Goal: Transaction & Acquisition: Purchase product/service

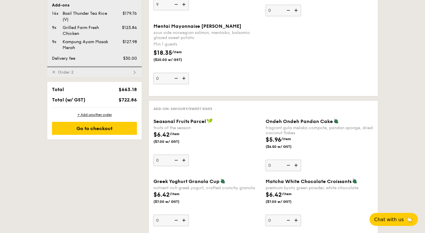
scroll to position [383, 0]
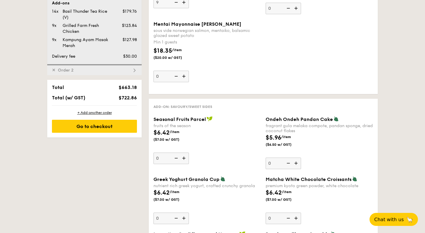
click at [100, 66] on div "✕ Order 2" at bounding box center [94, 69] width 95 height 11
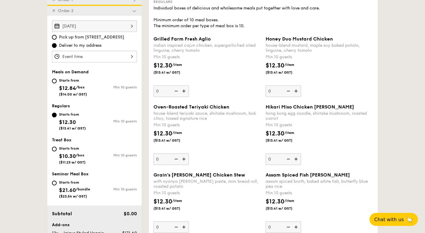
scroll to position [169, 0]
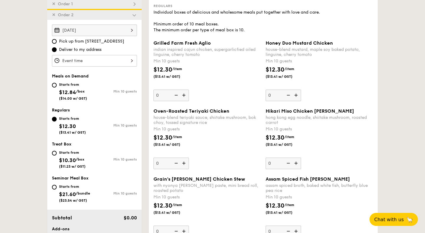
click at [118, 61] on div at bounding box center [94, 61] width 85 height 12
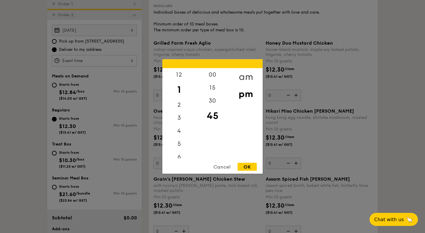
click at [241, 77] on div "am" at bounding box center [245, 76] width 33 height 17
click at [180, 78] on div "12" at bounding box center [178, 74] width 33 height 13
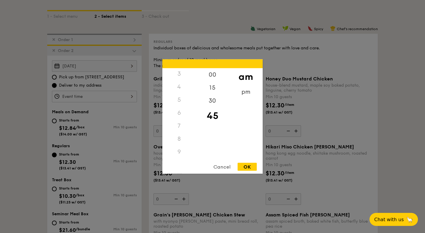
scroll to position [66, 0]
click at [182, 151] on div "11" at bounding box center [178, 153] width 33 height 17
click at [215, 78] on div "00" at bounding box center [212, 76] width 33 height 17
click at [251, 168] on div "OK" at bounding box center [247, 167] width 19 height 8
type input "11:00AM"
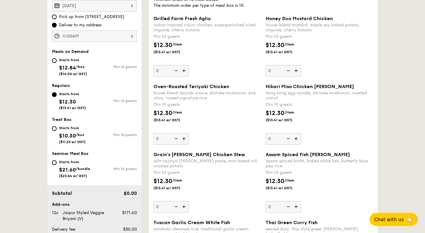
scroll to position [203, 0]
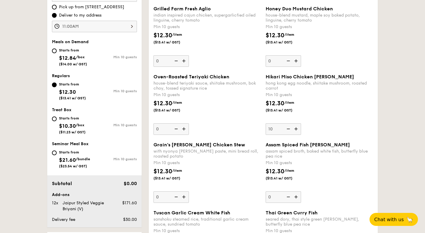
type input "10"
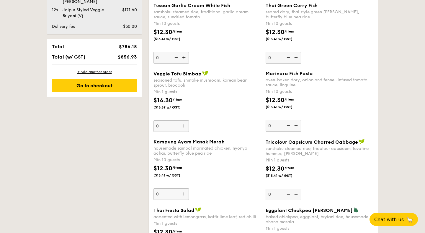
scroll to position [412, 0]
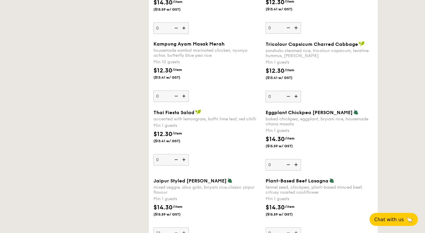
scroll to position [508, 0]
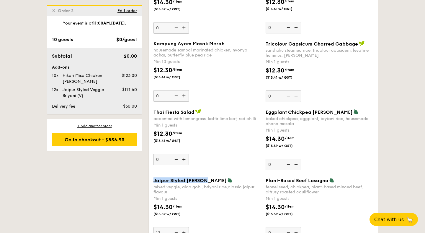
drag, startPoint x: 154, startPoint y: 181, endPoint x: 203, endPoint y: 180, distance: 49.3
click at [203, 180] on span "Jaipur Styled Veggie Briyani" at bounding box center [190, 181] width 73 height 6
click at [215, 181] on span "Jaipur Styled Veggie Briyani" at bounding box center [190, 181] width 73 height 6
click at [189, 227] on input "12" at bounding box center [171, 233] width 35 height 12
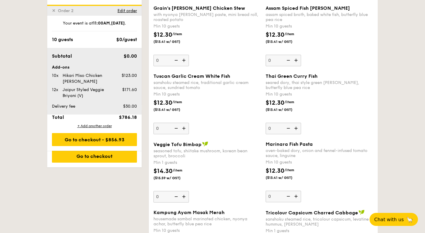
scroll to position [625, 0]
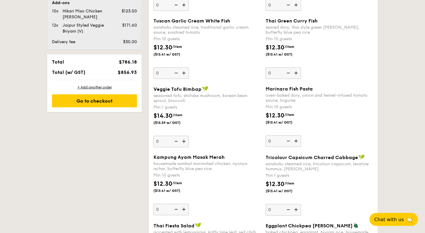
type input "0"
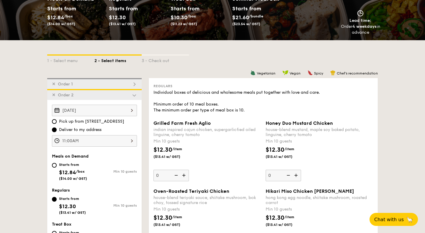
scroll to position [91, 0]
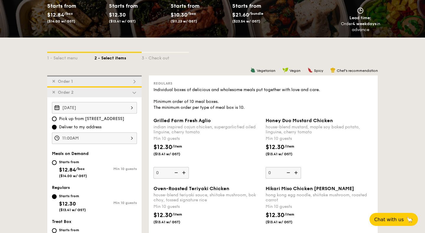
click at [98, 77] on div "✕ Order 1" at bounding box center [94, 80] width 95 height 11
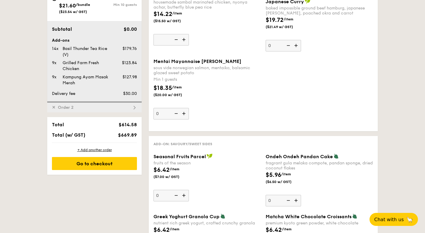
scroll to position [344, 0]
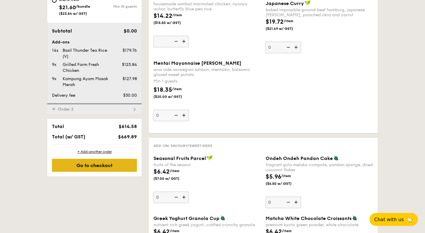
type input "0"
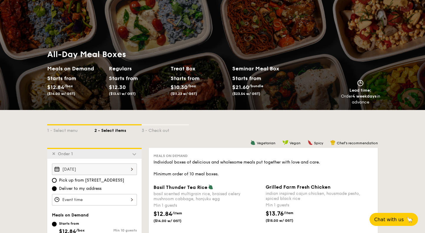
scroll to position [17, 0]
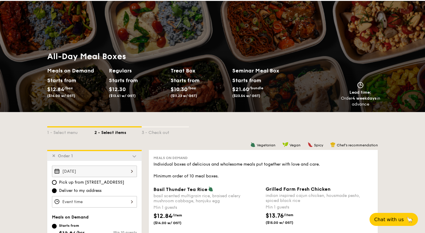
click at [54, 157] on span "✕" at bounding box center [54, 155] width 4 height 5
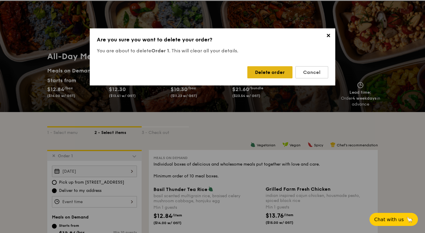
click at [267, 73] on div "Delete order" at bounding box center [270, 72] width 45 height 12
type input "Aug 27, 2025"
type input "11:00AM"
radio input "false"
radio input "true"
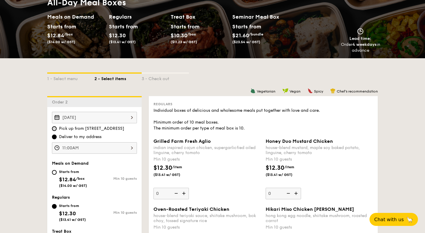
scroll to position [67, 0]
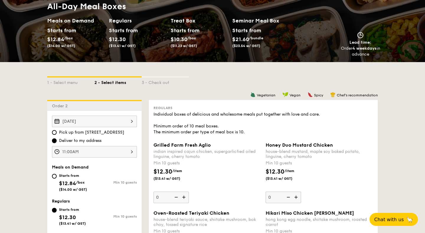
click at [60, 109] on div "Order 2" at bounding box center [94, 105] width 95 height 11
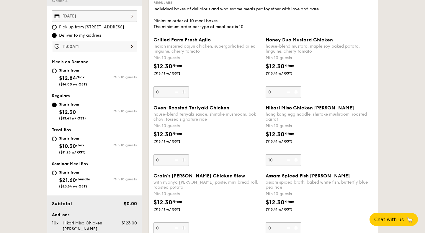
scroll to position [175, 0]
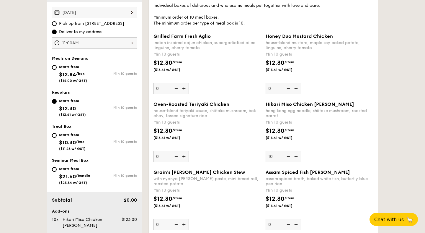
click at [55, 65] on div "Starts from $12.84 /box ($14.00 w/ GST)" at bounding box center [73, 72] width 43 height 19
click at [55, 65] on input "Starts from $12.84 /box ($14.00 w/ GST) Min 10 guests" at bounding box center [54, 67] width 5 height 5
radio input "true"
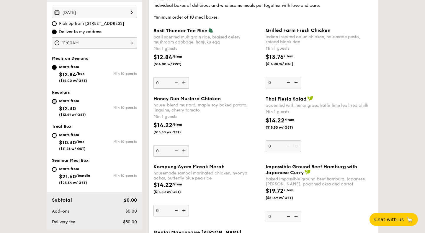
click at [54, 100] on input "Starts from $12.30 ($13.41 w/ GST) Min 10 guests" at bounding box center [54, 101] width 5 height 5
radio input "true"
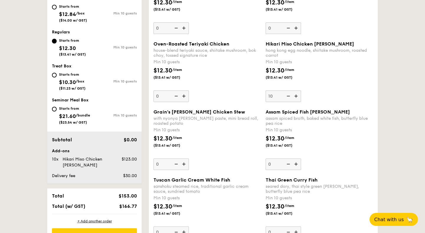
scroll to position [236, 0]
type input "10"
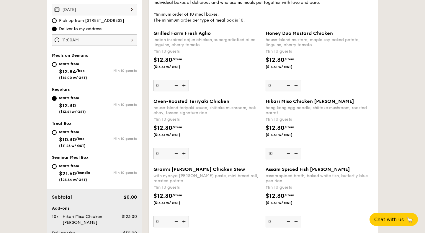
scroll to position [146, 0]
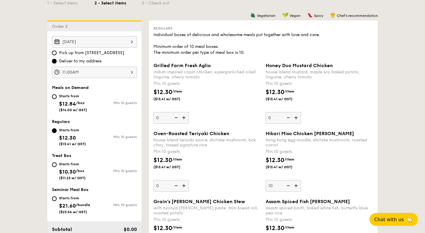
click at [66, 108] on span "($14.00 w/ GST)" at bounding box center [73, 110] width 28 height 4
click at [57, 99] on input "Starts from $12.84 /box ($14.00 w/ GST) Min 10 guests" at bounding box center [54, 96] width 5 height 5
radio input "true"
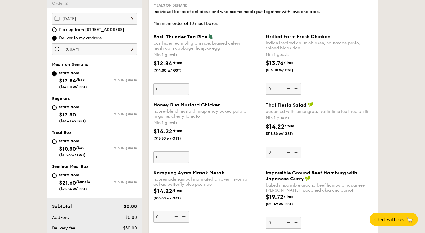
scroll to position [170, 0]
type input "14"
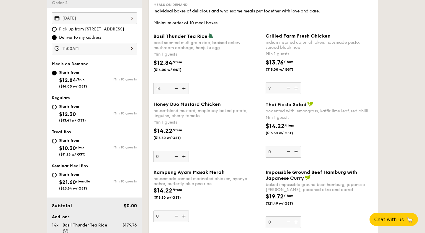
type input "9"
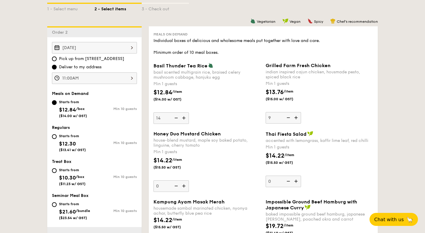
scroll to position [144, 0]
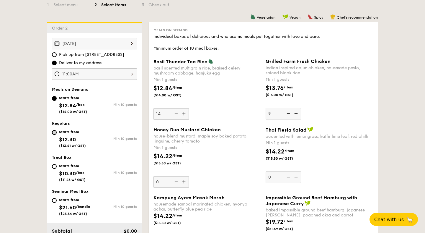
click at [53, 132] on input "Starts from $12.30 ($13.41 w/ GST) Min 10 guests" at bounding box center [54, 132] width 5 height 5
radio input "true"
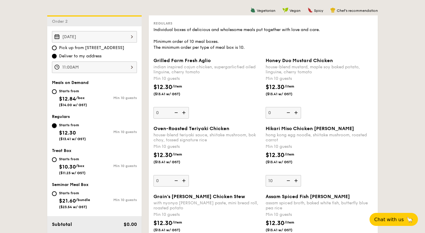
scroll to position [149, 0]
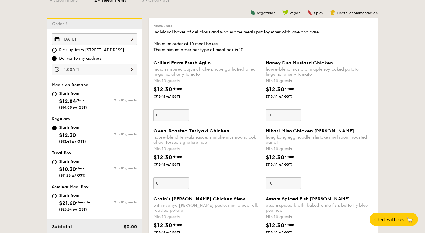
click at [65, 93] on div "Starts from" at bounding box center [73, 93] width 28 height 5
click at [57, 93] on input "Starts from $12.84 /box ($14.00 w/ GST) Min 10 guests" at bounding box center [54, 94] width 5 height 5
radio input "true"
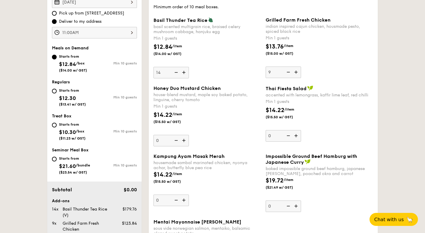
scroll to position [176, 0]
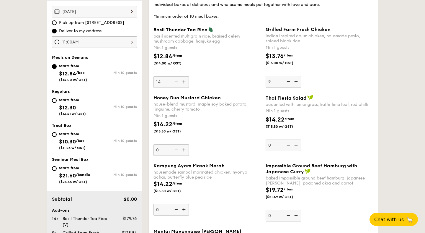
click at [67, 105] on span "$12.30" at bounding box center [67, 107] width 17 height 6
click at [57, 103] on input "Starts from $12.30 ($13.41 w/ GST) Min 10 guests" at bounding box center [54, 100] width 5 height 5
radio input "true"
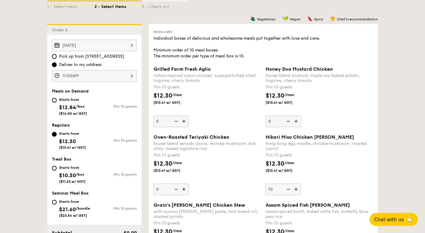
scroll to position [143, 0]
click at [72, 100] on div "Starts from" at bounding box center [73, 99] width 28 height 5
click at [57, 100] on input "Starts from $12.84 /box ($14.00 w/ GST) Min 10 guests" at bounding box center [54, 99] width 5 height 5
radio input "true"
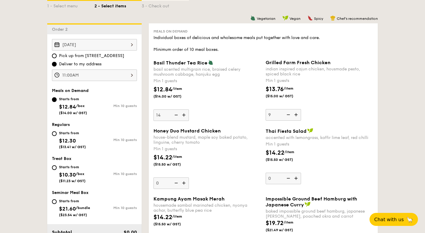
click at [64, 139] on span "$12.30" at bounding box center [67, 140] width 17 height 6
click at [57, 136] on input "Starts from $12.30 ($13.41 w/ GST) Min 10 guests" at bounding box center [54, 133] width 5 height 5
radio input "true"
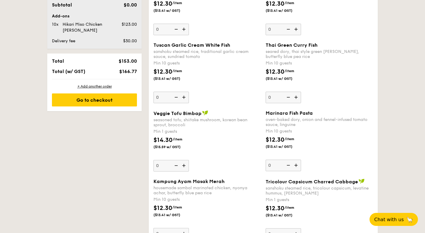
scroll to position [372, 0]
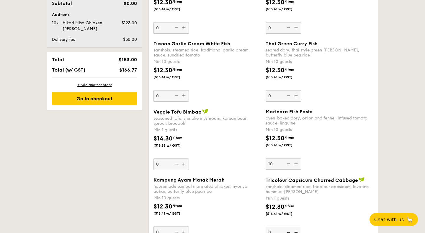
type input "10"
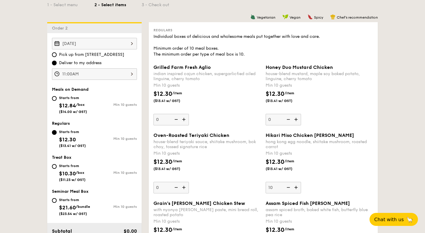
scroll to position [149, 0]
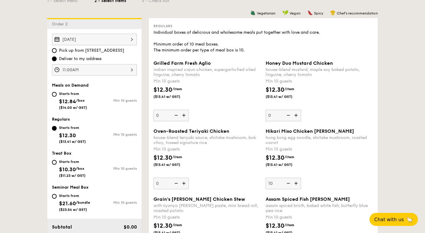
click at [58, 100] on div "Starts from $12.84 /box ($14.00 w/ GST)" at bounding box center [73, 99] width 43 height 19
click at [57, 97] on input "Starts from $12.84 /box ($14.00 w/ GST) Min 10 guests" at bounding box center [54, 94] width 5 height 5
radio input "true"
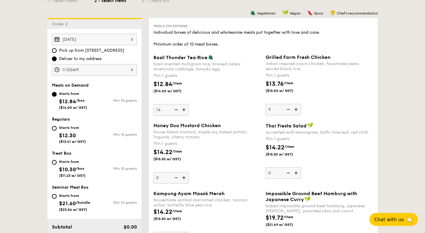
click at [176, 110] on img at bounding box center [175, 109] width 9 height 11
click at [176, 110] on input "14" at bounding box center [171, 110] width 35 height 12
click at [176, 110] on img at bounding box center [175, 109] width 9 height 11
click at [176, 110] on input "13" at bounding box center [171, 110] width 35 height 12
type input "12"
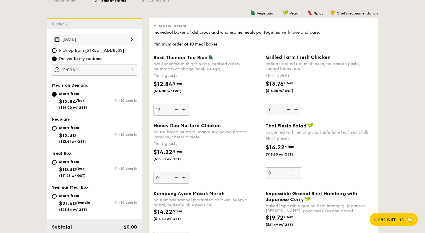
click at [297, 109] on img at bounding box center [296, 109] width 9 height 11
click at [297, 109] on input "9" at bounding box center [283, 110] width 35 height 12
type input "10"
click at [242, 110] on div "Basil Thunder Tea Rice basil scented multigrain rice, braised celery mushroom c…" at bounding box center [208, 84] width 108 height 61
click at [189, 110] on input "12" at bounding box center [171, 110] width 35 height 12
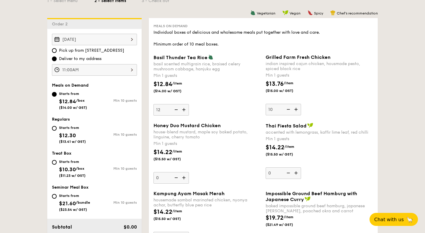
click at [228, 107] on div "Basil Thunder Tea Rice basil scented multigrain rice, braised celery mushroom c…" at bounding box center [208, 84] width 108 height 61
click at [189, 107] on input "12" at bounding box center [171, 110] width 35 height 12
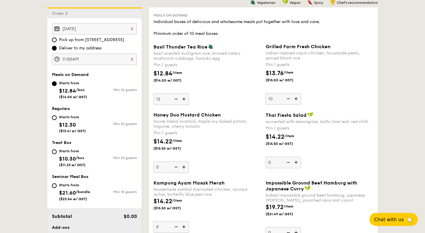
scroll to position [144, 0]
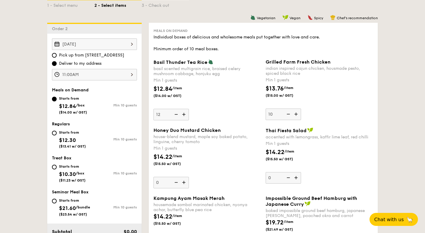
click at [79, 146] on span "($13.41 w/ GST)" at bounding box center [72, 146] width 27 height 4
click at [57, 135] on input "Starts from $12.30 ($13.41 w/ GST) Min 10 guests" at bounding box center [54, 133] width 5 height 5
radio input "true"
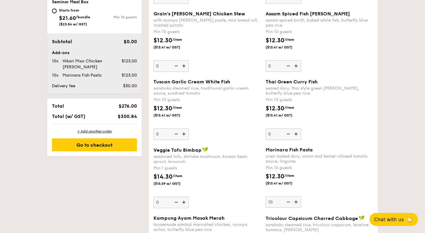
scroll to position [337, 0]
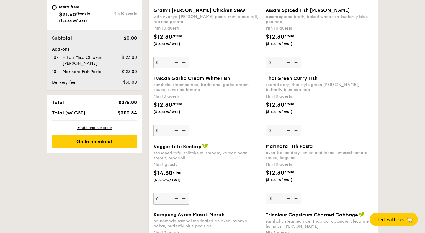
click at [249, 157] on div "seasoned tofu, shiitake mushroom, korean bean sprout, broccoli" at bounding box center [208, 155] width 108 height 10
click at [189, 193] on input "0" at bounding box center [171, 199] width 35 height 12
click at [97, 127] on div "+ Add another order" at bounding box center [94, 127] width 85 height 5
type input "0"
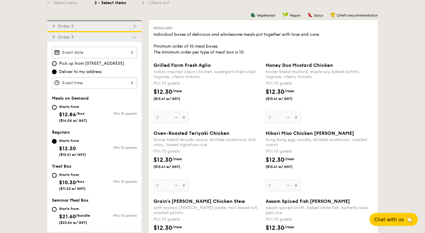
scroll to position [143, 0]
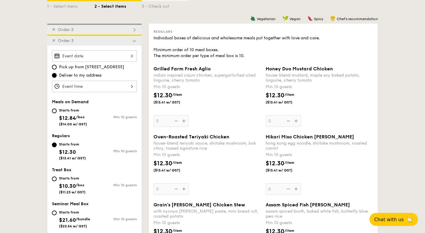
click at [120, 30] on div "✕ Order 2" at bounding box center [94, 29] width 95 height 11
type input "10"
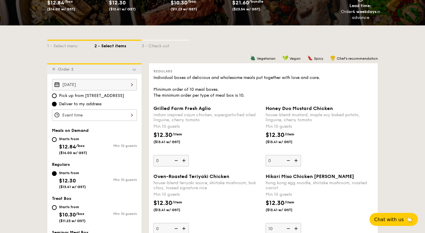
scroll to position [85, 0]
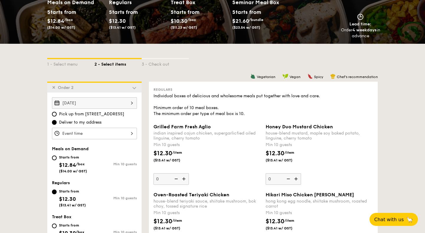
click at [70, 163] on span "$12.84" at bounding box center [67, 165] width 17 height 6
click at [57, 160] on input "Starts from $12.84 /box ($14.00 w/ GST) Min 10 guests" at bounding box center [54, 157] width 5 height 5
radio input "true"
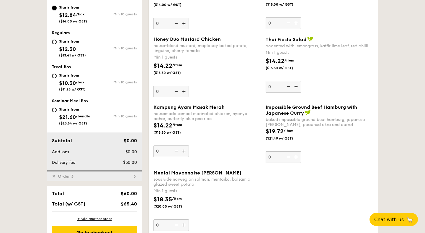
scroll to position [253, 0]
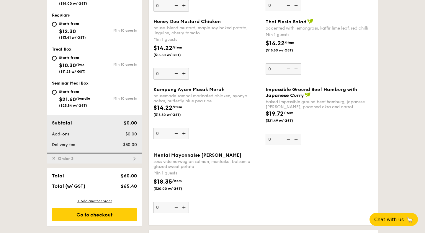
click at [54, 156] on div "✕ Order 3" at bounding box center [94, 157] width 95 height 11
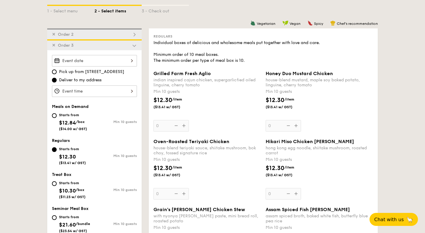
scroll to position [135, 0]
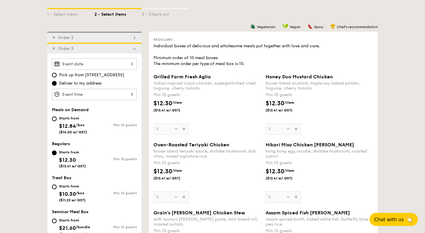
click at [54, 48] on span "✕" at bounding box center [54, 48] width 4 height 5
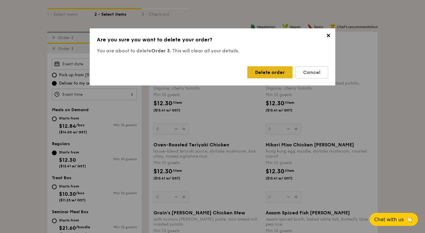
click at [270, 71] on div "Delete order" at bounding box center [270, 72] width 45 height 12
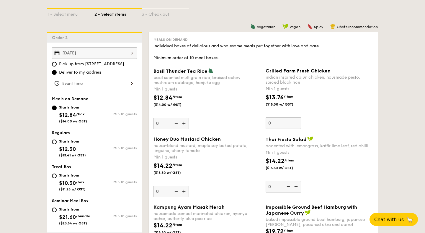
click at [53, 35] on span "Order 2" at bounding box center [61, 37] width 18 height 5
click at [48, 40] on div "Order 2" at bounding box center [94, 37] width 95 height 11
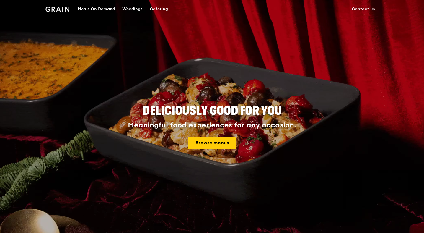
click at [164, 10] on div "Catering" at bounding box center [159, 9] width 18 height 18
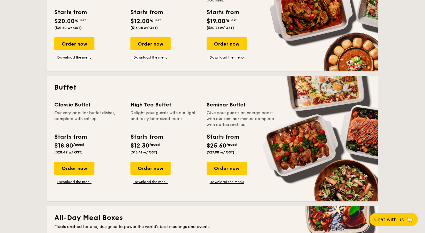
scroll to position [192, 0]
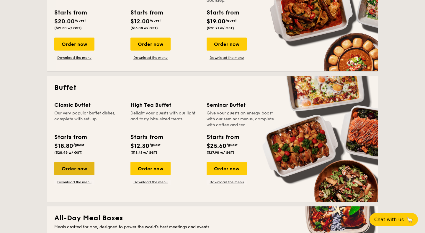
click at [79, 168] on div "Order now" at bounding box center [74, 168] width 40 height 13
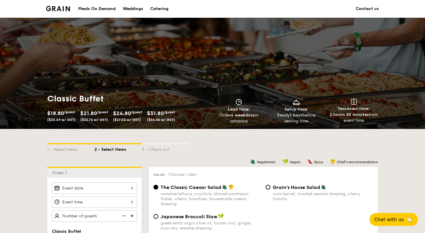
scroll to position [77, 0]
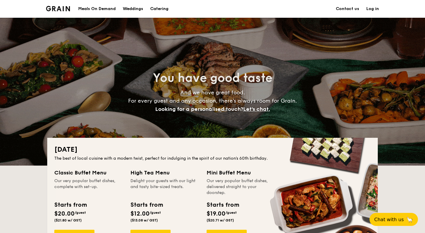
click at [159, 10] on h1 "Catering" at bounding box center [159, 9] width 18 height 18
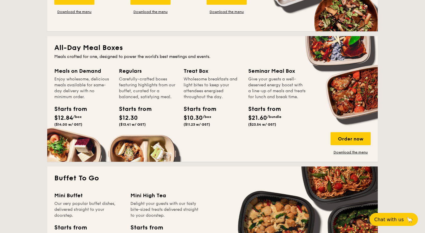
scroll to position [362, 0]
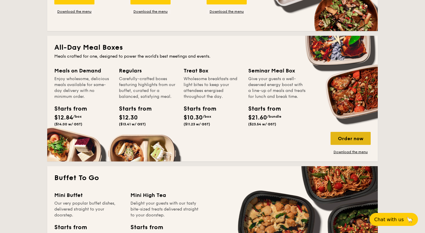
click at [357, 139] on div "Order now" at bounding box center [351, 138] width 40 height 13
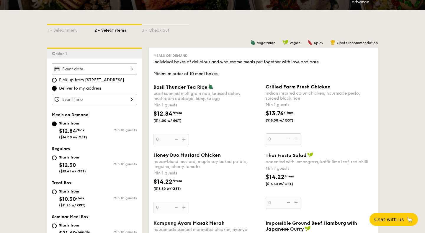
scroll to position [125, 0]
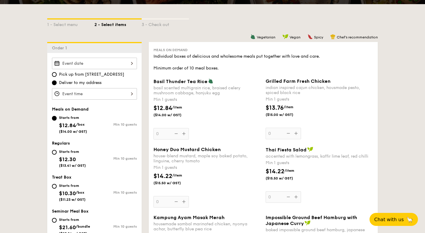
click at [166, 133] on div "Basil Thunder Tea Rice basil scented multigrain rice, braised celery mushroom c…" at bounding box center [208, 108] width 108 height 61
click at [166, 133] on input "0" at bounding box center [171, 134] width 35 height 12
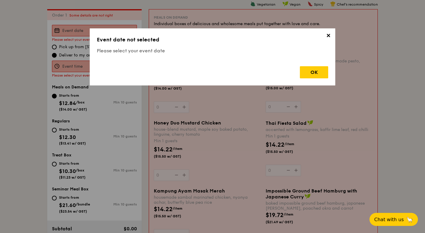
scroll to position [158, 0]
click at [318, 70] on div "OK" at bounding box center [314, 72] width 28 height 12
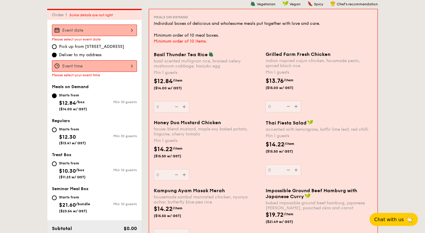
click at [99, 68] on div at bounding box center [94, 66] width 85 height 12
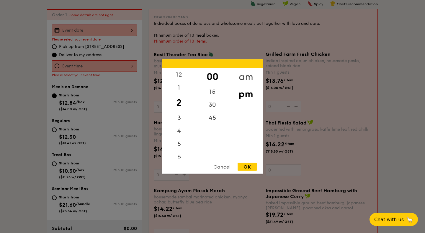
click at [241, 75] on div "am" at bounding box center [245, 76] width 33 height 17
click at [180, 156] on div "11" at bounding box center [178, 153] width 33 height 17
click at [250, 170] on div "OK" at bounding box center [247, 167] width 19 height 8
type input "11:00AM"
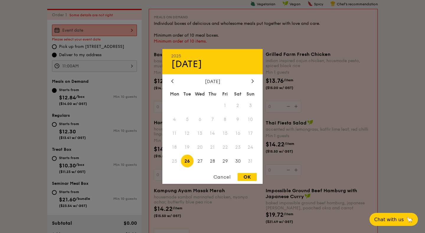
click at [83, 32] on div "2025 Aug 26 August 2025 Mon Tue Wed Thu Fri Sat Sun 1 2 3 4 5 6 7 8 9 10 11 12 …" at bounding box center [94, 31] width 85 height 12
click at [188, 161] on span "26" at bounding box center [187, 160] width 13 height 13
click at [250, 176] on div "OK" at bounding box center [247, 177] width 19 height 8
type input "Aug 26, 2025"
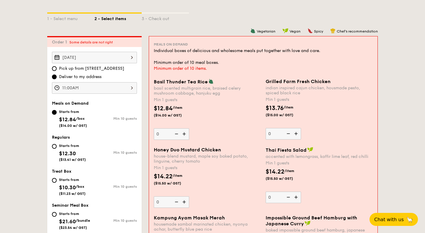
scroll to position [130, 0]
click at [172, 136] on img at bounding box center [176, 134] width 9 height 11
click at [172, 136] on input "0" at bounding box center [171, 135] width 35 height 12
type input "12"
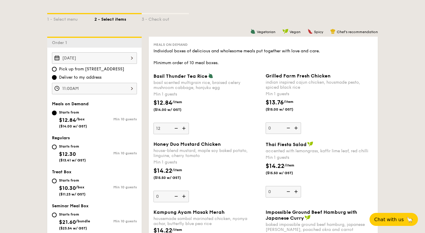
click at [276, 127] on input "0" at bounding box center [283, 128] width 35 height 12
type input "10"
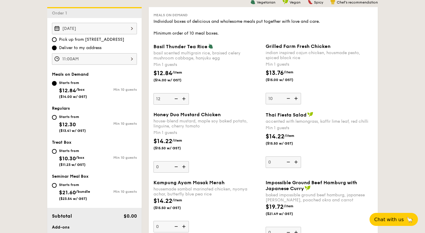
scroll to position [143, 0]
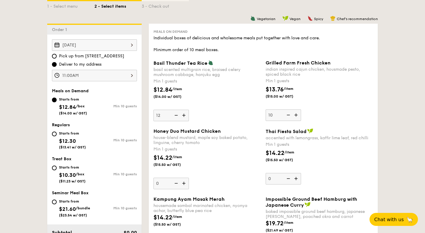
click at [66, 134] on div "Starts from" at bounding box center [72, 133] width 27 height 5
click at [57, 134] on input "Starts from $12.30 ($13.41 w/ GST) Min 10 guests" at bounding box center [54, 133] width 5 height 5
radio input "true"
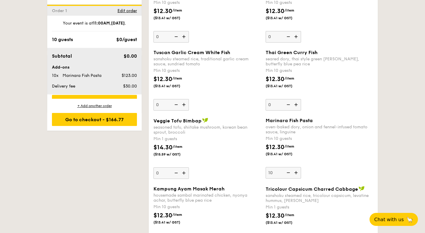
scroll to position [488, 0]
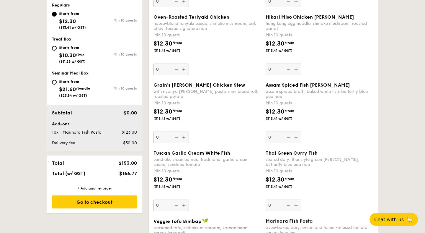
scroll to position [263, 0]
click at [90, 186] on div "+ Add another order" at bounding box center [94, 188] width 85 height 5
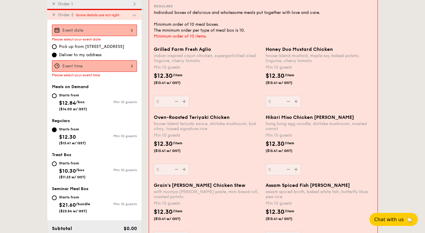
scroll to position [140, 0]
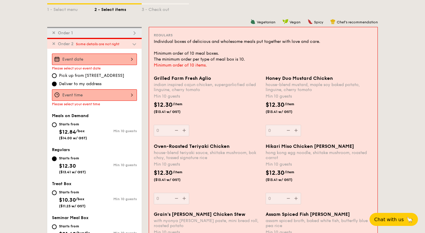
click at [126, 30] on div "✕ Order 1" at bounding box center [94, 32] width 95 height 11
type input "10"
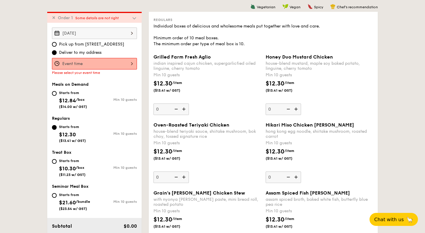
scroll to position [155, 0]
click at [99, 94] on div "Starts from $12.84 /box ($14.00 w/ GST) Min 10 guests" at bounding box center [94, 98] width 85 height 19
click at [64, 95] on div "Starts from $12.84 /box ($14.00 w/ GST)" at bounding box center [73, 98] width 28 height 19
click at [57, 95] on input "Starts from $12.84 /box ($14.00 w/ GST) Min 10 guests" at bounding box center [54, 93] width 5 height 5
radio input "true"
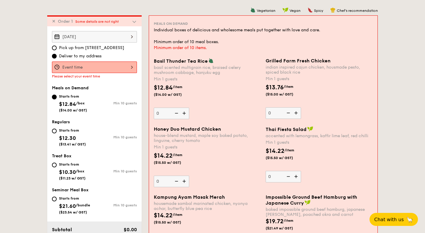
scroll to position [145, 0]
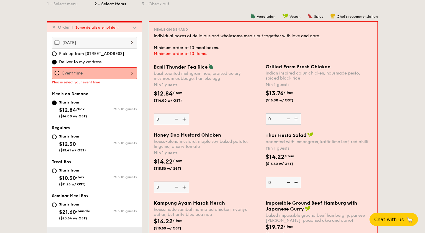
click at [57, 137] on div "Starts from $12.30 ($13.41 w/ GST)" at bounding box center [73, 142] width 43 height 19
click at [57, 137] on input "Starts from $12.30 ($13.41 w/ GST) Min 10 guests" at bounding box center [54, 136] width 5 height 5
radio input "true"
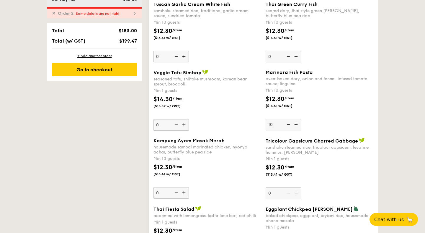
scroll to position [397, 0]
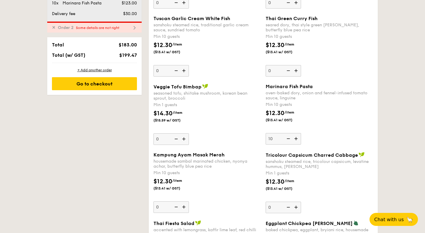
click at [287, 140] on img at bounding box center [288, 138] width 9 height 11
click at [287, 140] on input "10" at bounding box center [283, 139] width 35 height 12
type input "0"
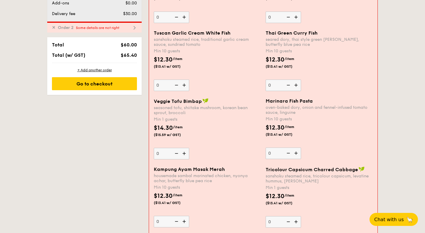
click at [248, 136] on div "$14.30 /item ($15.59 w/ GST)" at bounding box center [208, 133] width 112 height 21
click at [189, 148] on input "0" at bounding box center [171, 154] width 35 height 12
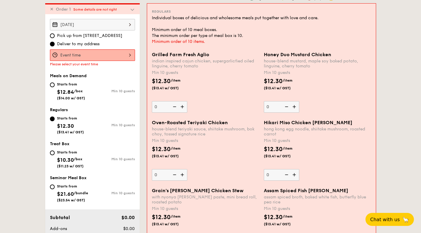
scroll to position [143, 0]
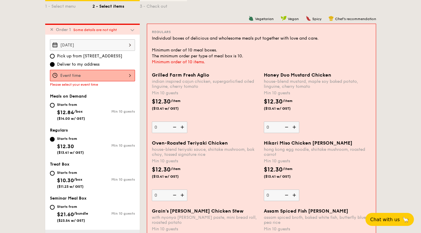
click at [54, 104] on div "Starts from $12.84 /box ($14.00 w/ GST)" at bounding box center [71, 110] width 43 height 19
click at [53, 104] on input "Starts from $12.84 /box ($14.00 w/ GST) Min 10 guests" at bounding box center [52, 105] width 5 height 5
radio input "true"
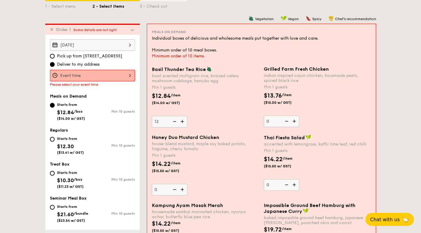
type input "12"
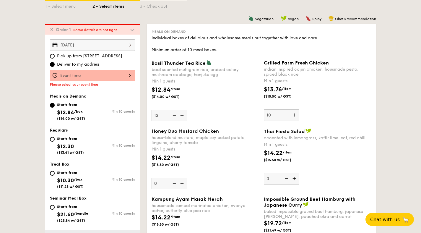
type input "10"
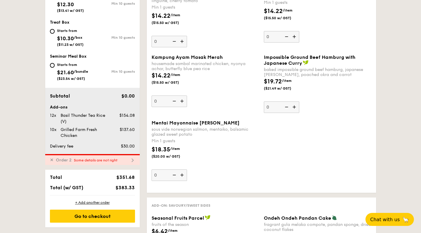
scroll to position [286, 0]
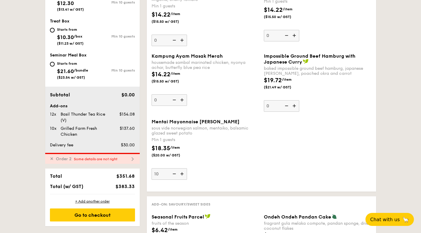
type input "10"
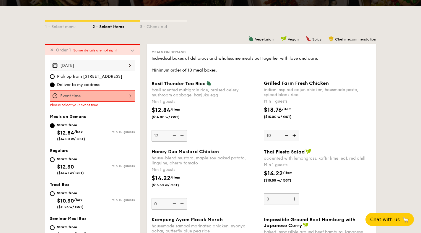
scroll to position [122, 0]
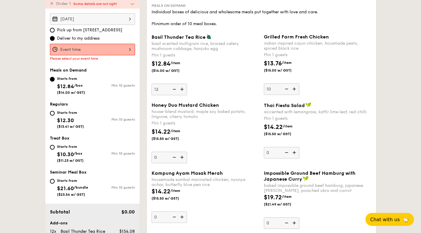
scroll to position [170, 0]
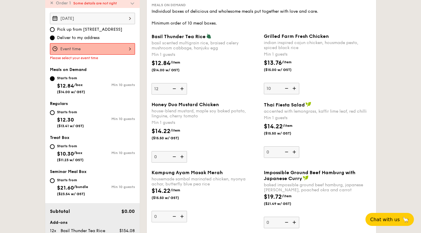
click at [181, 156] on img at bounding box center [182, 156] width 9 height 11
click at [181, 156] on input "0" at bounding box center [169, 157] width 35 height 12
click at [158, 157] on input "1" at bounding box center [169, 157] width 35 height 12
type input "10"
click at [227, 157] on div "Honey Duo Mustard Chicken house-blend mustard, maple soy baked potato, linguine…" at bounding box center [206, 132] width 108 height 61
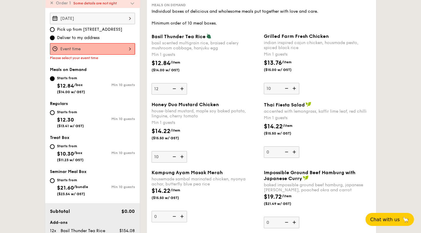
click at [187, 157] on input "10" at bounding box center [169, 157] width 35 height 12
type input "0"
click at [229, 131] on div "$14.22 /item ($15.50 w/ GST)" at bounding box center [205, 137] width 112 height 21
click at [187, 151] on input "0" at bounding box center [169, 157] width 35 height 12
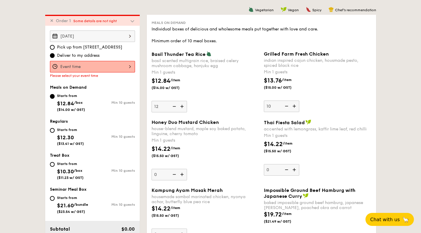
scroll to position [151, 0]
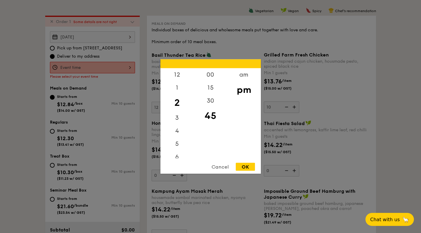
click at [117, 65] on div "12 1 2 3 4 5 6 7 8 9 10 11 00 15 30 45 am pm Cancel OK" at bounding box center [92, 68] width 85 height 12
click at [244, 75] on div "am" at bounding box center [243, 76] width 33 height 17
click at [178, 154] on div "11" at bounding box center [176, 153] width 33 height 17
click at [205, 86] on div "15" at bounding box center [210, 89] width 33 height 17
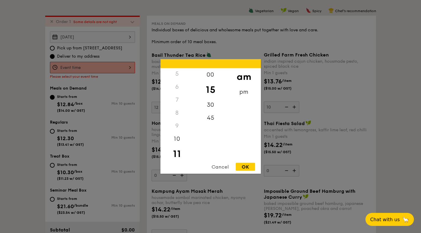
click at [248, 165] on div "OK" at bounding box center [245, 167] width 19 height 8
type input "11:15AM"
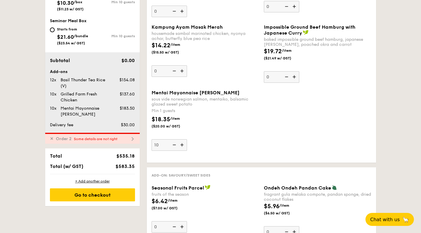
scroll to position [315, 0]
click at [102, 141] on div "✕ Order 2 Some details are not right" at bounding box center [92, 137] width 95 height 11
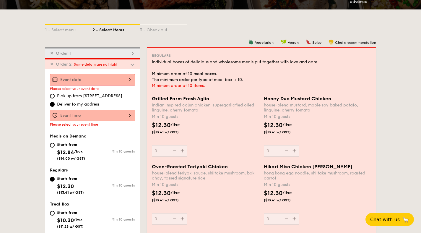
scroll to position [113, 0]
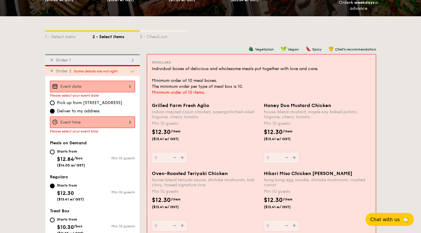
click at [115, 82] on div at bounding box center [92, 87] width 85 height 12
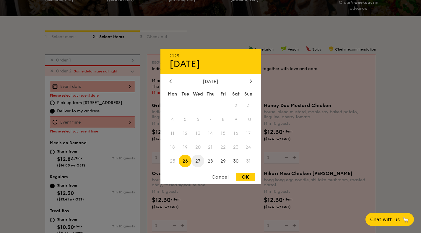
click at [197, 161] on span "27" at bounding box center [197, 160] width 13 height 13
click at [244, 180] on div "OK" at bounding box center [245, 177] width 19 height 8
type input "Aug 27, 2025"
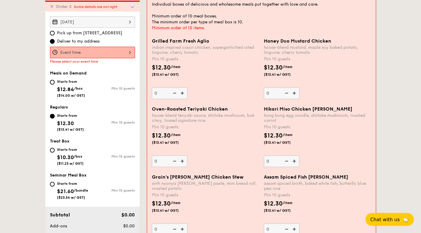
scroll to position [177, 0]
type input "10"
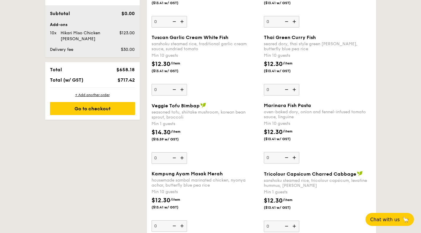
scroll to position [379, 0]
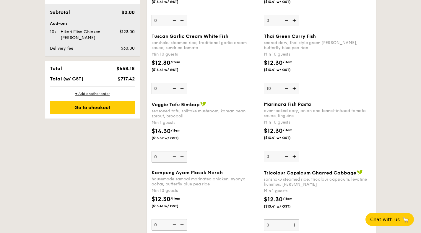
type input "10"
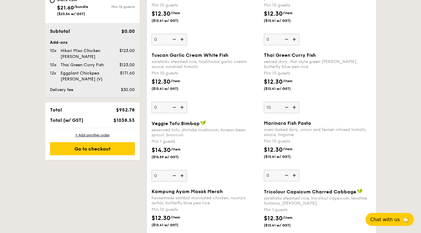
scroll to position [362, 0]
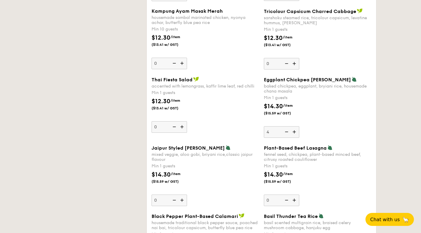
scroll to position [555, 0]
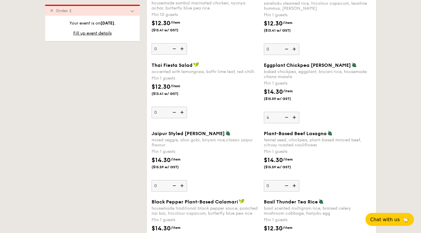
type input "4"
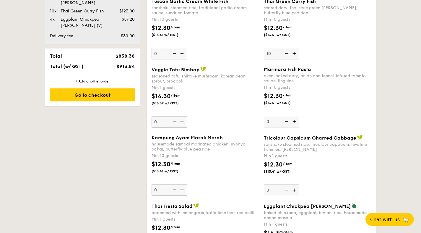
scroll to position [409, 0]
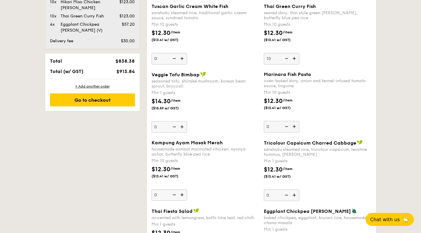
type input "4"
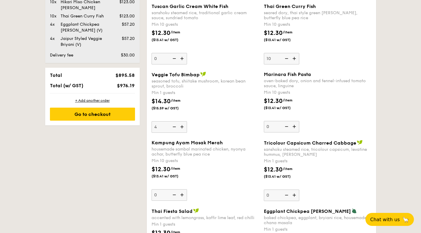
type input "4"
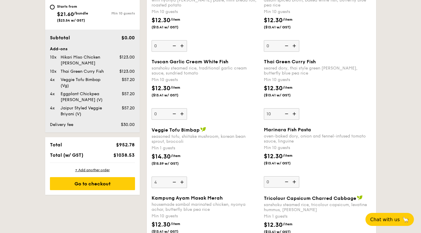
scroll to position [353, 0]
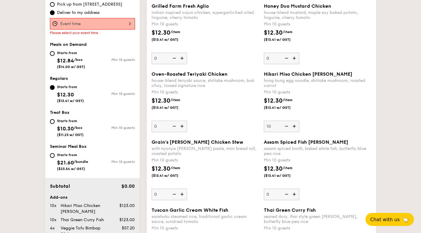
scroll to position [168, 0]
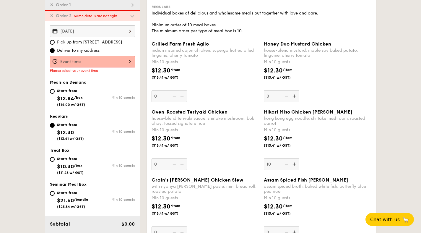
click at [97, 64] on div at bounding box center [92, 62] width 85 height 12
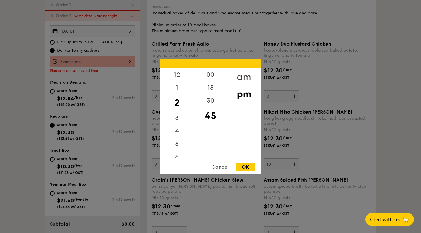
click at [243, 77] on div "am" at bounding box center [243, 76] width 33 height 17
click at [204, 89] on div "15" at bounding box center [210, 89] width 33 height 17
click at [175, 153] on div "11" at bounding box center [176, 153] width 33 height 17
click at [246, 169] on div "OK" at bounding box center [245, 167] width 19 height 8
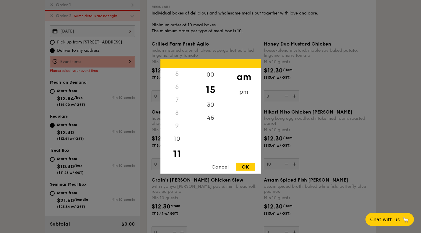
type input "11:15AM"
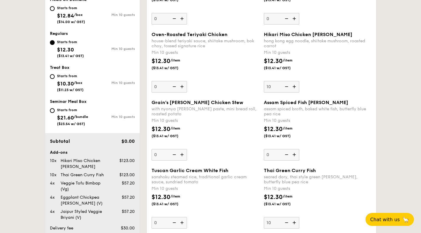
scroll to position [59, 0]
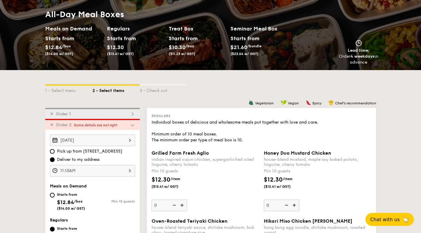
click at [134, 114] on img at bounding box center [132, 113] width 5 height 5
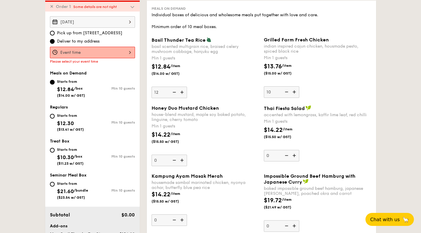
scroll to position [164, 0]
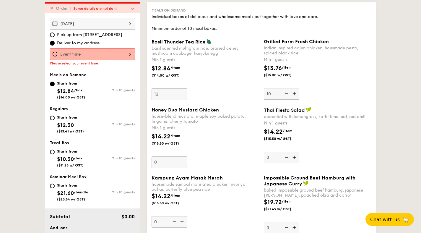
click at [111, 52] on div at bounding box center [92, 54] width 85 height 12
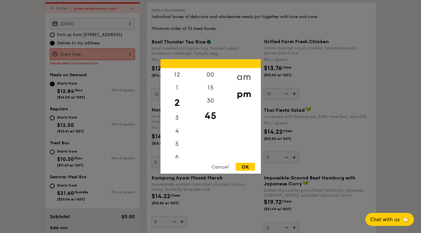
click at [245, 74] on div "am" at bounding box center [243, 76] width 33 height 17
click at [203, 88] on div "15" at bounding box center [210, 89] width 33 height 17
click at [179, 149] on div "11" at bounding box center [176, 153] width 33 height 17
click at [249, 166] on div "OK" at bounding box center [245, 167] width 19 height 8
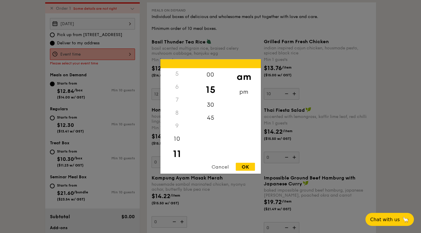
type input "11:15AM"
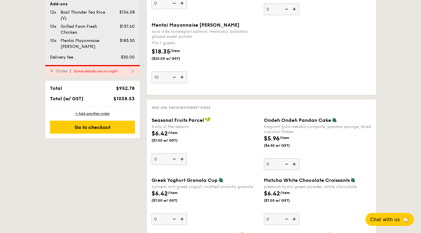
scroll to position [389, 0]
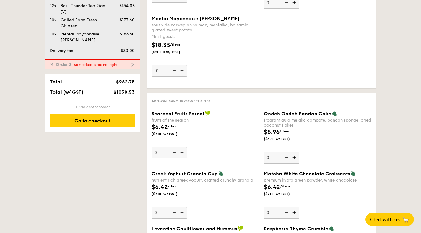
click at [102, 107] on div "+ Add another order" at bounding box center [92, 107] width 85 height 5
type input "0"
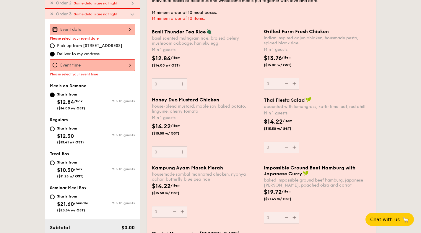
scroll to position [180, 0]
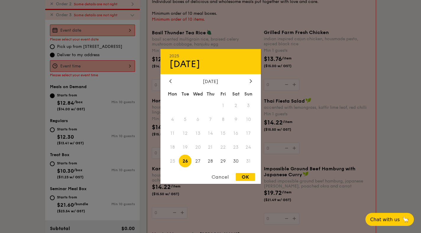
click at [105, 27] on div "2025 Aug 26 August 2025 Mon Tue Wed Thu Fri Sat Sun 1 2 3 4 5 6 7 8 9 10 11 12 …" at bounding box center [92, 31] width 85 height 12
click at [210, 164] on span "28" at bounding box center [210, 160] width 13 height 13
click at [244, 176] on div "OK" at bounding box center [245, 177] width 19 height 8
type input "Aug 28, 2025"
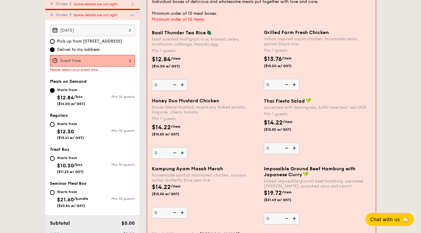
click at [113, 59] on div at bounding box center [92, 61] width 85 height 12
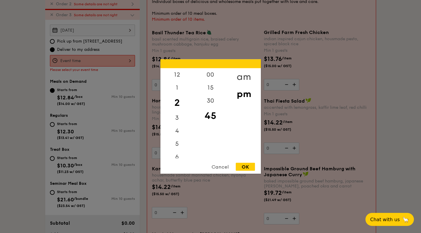
click at [242, 75] on div "am" at bounding box center [243, 76] width 33 height 17
click at [211, 90] on div "15" at bounding box center [210, 89] width 33 height 17
click at [178, 159] on div "12 1 2 3 4 5 6 7 8 9 10 11 00 15 30 45 am pm Cancel OK" at bounding box center [210, 116] width 100 height 114
click at [178, 150] on div "11" at bounding box center [176, 153] width 33 height 17
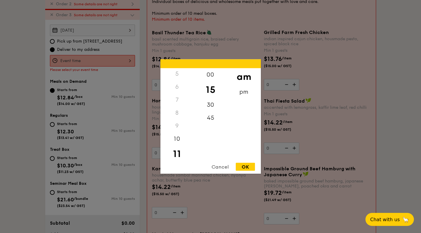
click at [248, 167] on div "OK" at bounding box center [245, 167] width 19 height 8
type input "11:15AM"
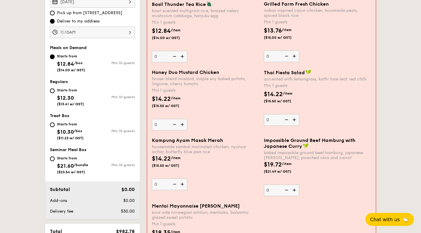
scroll to position [204, 0]
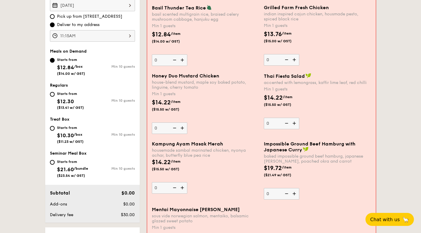
click at [59, 94] on div "Starts from" at bounding box center [70, 93] width 27 height 5
click at [55, 94] on input "Starts from $12.30 ($13.41 w/ GST) Min 10 guests" at bounding box center [52, 94] width 5 height 5
radio input "true"
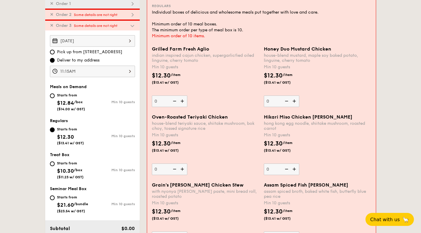
scroll to position [172, 0]
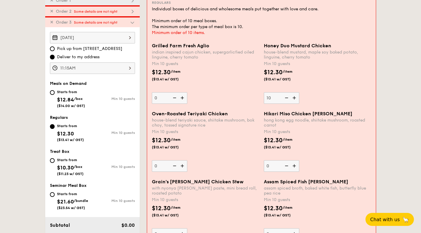
type input "10"
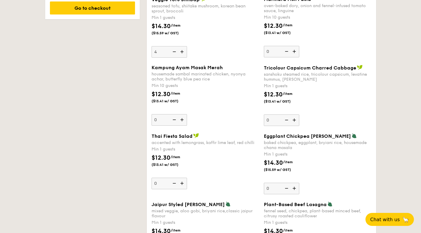
scroll to position [486, 0]
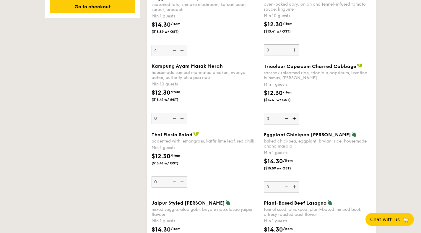
type input "4"
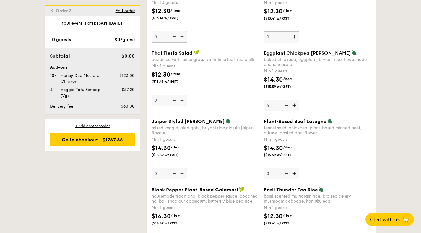
scroll to position [569, 0]
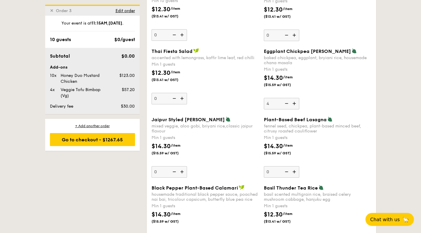
type input "4"
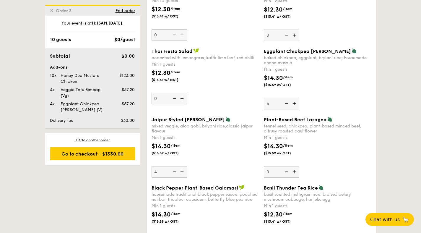
type input "4"
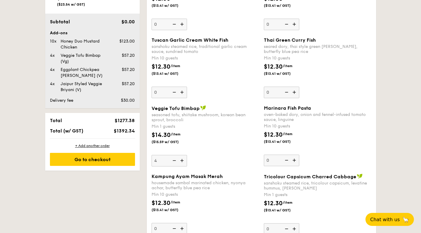
scroll to position [367, 0]
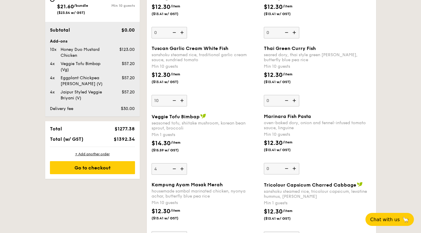
type input "10"
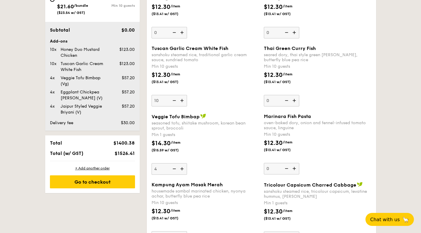
click at [245, 122] on div "seasoned tofu, shiitake mushroom, korean bean sprout, broccoli" at bounding box center [206, 126] width 108 height 10
click at [187, 163] on input "4" at bounding box center [169, 169] width 35 height 12
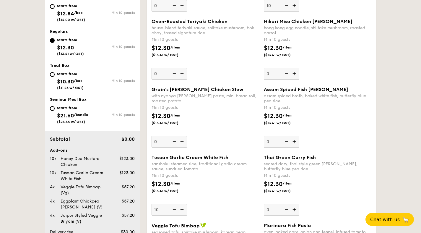
scroll to position [0, 0]
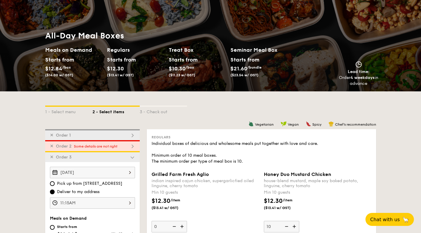
click at [74, 144] on span "Some details are not right" at bounding box center [95, 146] width 43 height 4
type input "0"
type input "10"
type input "0"
type input "10"
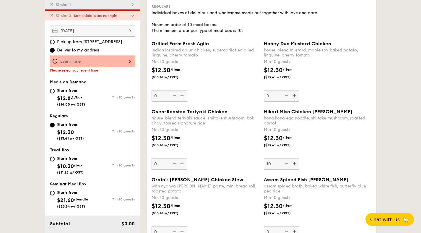
scroll to position [169, 0]
click at [113, 61] on div at bounding box center [92, 61] width 85 height 12
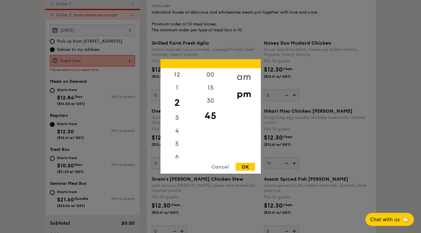
click at [241, 76] on div "am" at bounding box center [243, 76] width 33 height 17
click at [211, 80] on div "00" at bounding box center [210, 76] width 33 height 17
click at [210, 92] on div "15" at bounding box center [210, 93] width 33 height 17
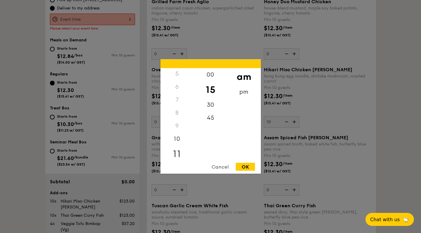
click at [176, 158] on div "11" at bounding box center [176, 153] width 33 height 17
click at [246, 167] on div "OK" at bounding box center [245, 167] width 19 height 8
type input "11:15AM"
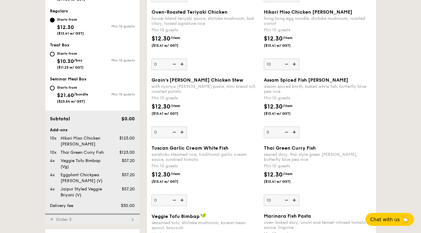
scroll to position [269, 0]
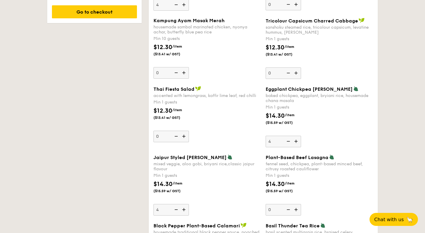
scroll to position [543, 0]
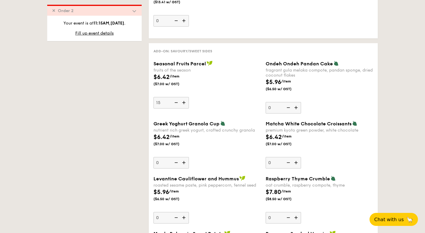
scroll to position [853, 0]
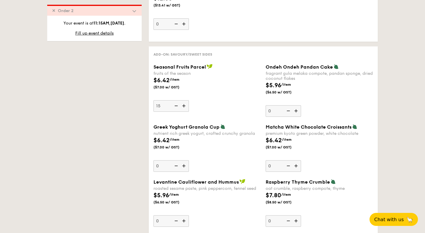
click at [95, 128] on div "1 - Select menu 2 - Select items 3 - Check out ✕ Order 1 ✕ Order 2 Some details…" at bounding box center [213, 68] width 340 height 1585
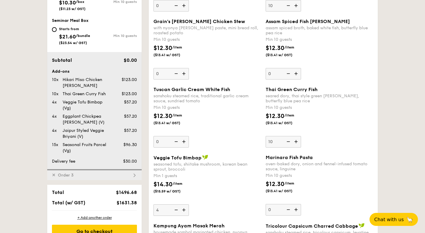
scroll to position [325, 0]
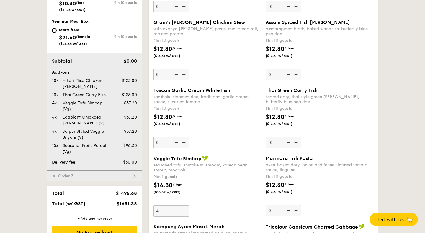
click at [79, 177] on div "✕ Order 3" at bounding box center [94, 175] width 95 height 11
type input "0"
type input "10"
type input "0"
type input "10"
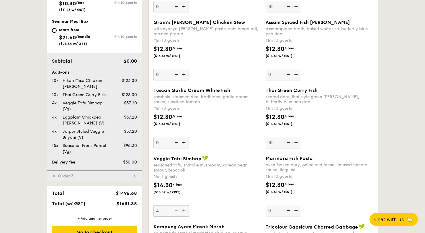
type input "0"
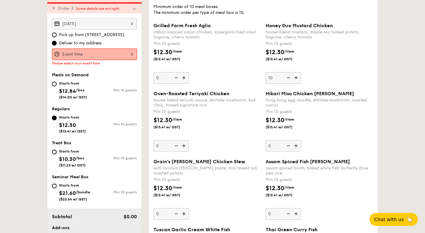
scroll to position [180, 0]
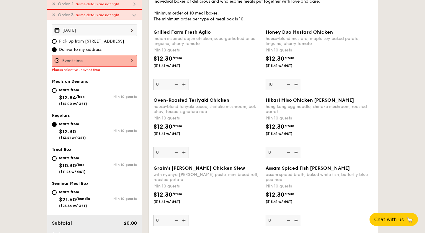
click at [132, 57] on div at bounding box center [94, 61] width 85 height 12
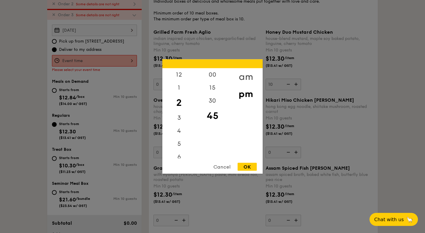
click at [245, 77] on div "am" at bounding box center [245, 76] width 33 height 17
click at [217, 88] on div "15" at bounding box center [212, 89] width 33 height 17
click at [182, 154] on div "11" at bounding box center [178, 153] width 33 height 17
click at [248, 169] on div "OK" at bounding box center [247, 167] width 19 height 8
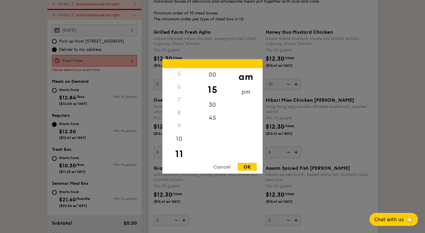
type input "11:15AM"
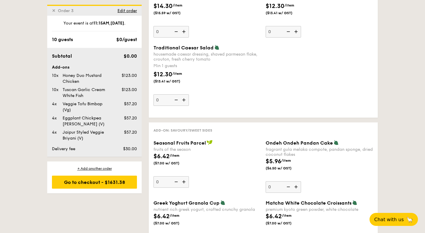
scroll to position [802, 0]
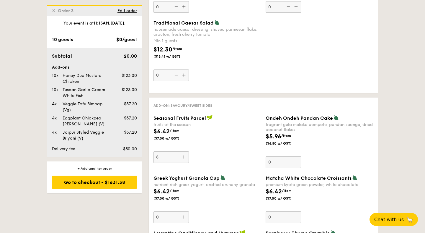
type input "8"
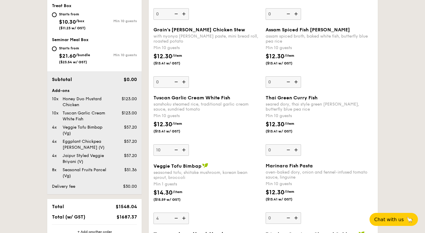
scroll to position [309, 0]
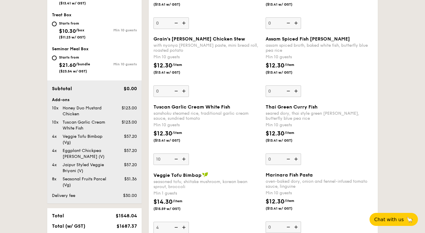
click at [79, 35] on div "Starts from $10.30 /box ($11.23 w/ GST)" at bounding box center [72, 29] width 27 height 19
click at [57, 26] on input "Starts from $10.30 /box ($11.23 w/ GST) Min 10 guests" at bounding box center [54, 24] width 5 height 5
radio input "true"
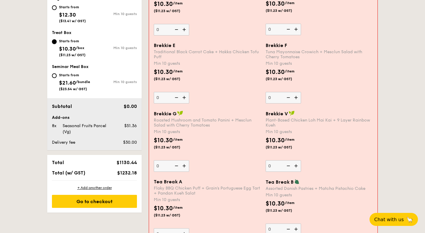
scroll to position [327, 0]
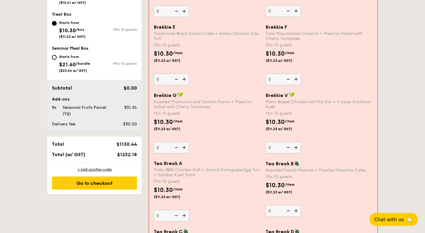
click at [76, 59] on div "Starts from" at bounding box center [74, 56] width 31 height 5
click at [57, 59] on input "Starts from $21.60 /bundle ($23.54 w/ GST) Min 10 guests" at bounding box center [54, 57] width 5 height 5
radio input "true"
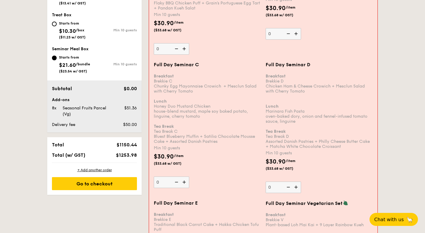
click at [74, 62] on span "$21.60" at bounding box center [67, 65] width 17 height 6
click at [57, 60] on input "Starts from $21.60 /bundle ($23.54 w/ GST) Min 10 guests" at bounding box center [54, 58] width 5 height 5
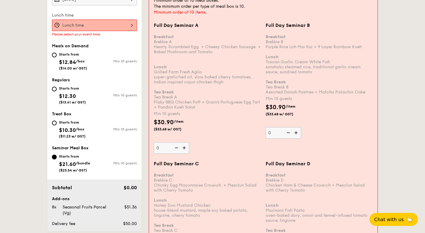
scroll to position [211, 0]
click at [68, 90] on div "Starts from" at bounding box center [72, 87] width 27 height 5
click at [57, 90] on input "Starts from $12.30 ($13.41 w/ GST) Min 10 guests" at bounding box center [54, 88] width 5 height 5
radio input "true"
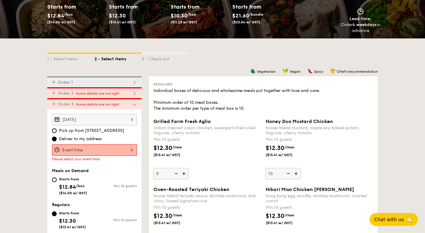
scroll to position [90, 0]
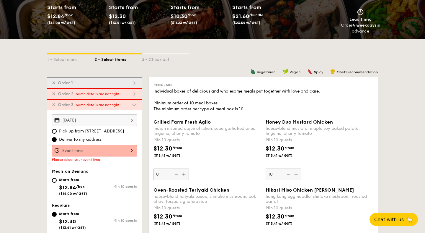
click at [73, 151] on div at bounding box center [94, 151] width 85 height 12
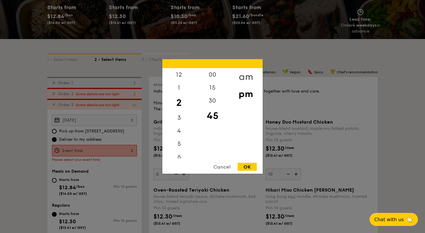
click at [243, 73] on div "am" at bounding box center [245, 76] width 33 height 17
click at [214, 89] on div "15" at bounding box center [212, 89] width 33 height 17
click at [176, 150] on div "11" at bounding box center [178, 153] width 33 height 17
click at [248, 166] on div "OK" at bounding box center [247, 167] width 19 height 8
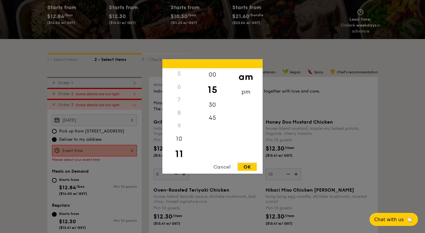
type input "11:15AM"
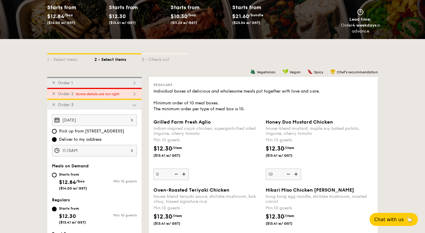
click at [80, 95] on span "Some details are not right" at bounding box center [97, 94] width 43 height 4
type input "15"
type input "0"
type input "10"
type input "0"
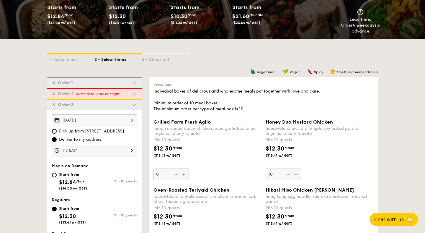
type input "10"
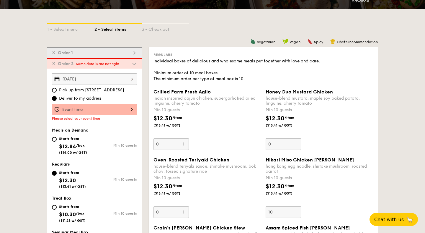
scroll to position [120, 0]
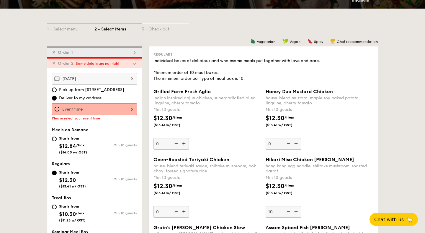
click at [120, 108] on div at bounding box center [94, 109] width 85 height 12
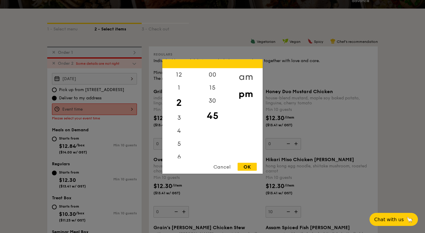
click at [246, 74] on div "am" at bounding box center [245, 76] width 33 height 17
click at [215, 89] on div "15" at bounding box center [212, 89] width 33 height 17
click at [180, 146] on div "11" at bounding box center [178, 153] width 33 height 17
click at [248, 165] on div "OK" at bounding box center [247, 167] width 19 height 8
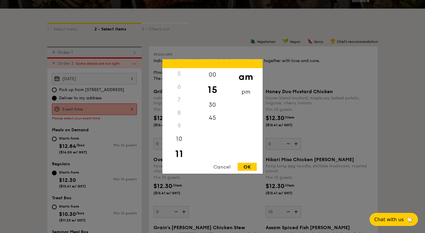
type input "11:15AM"
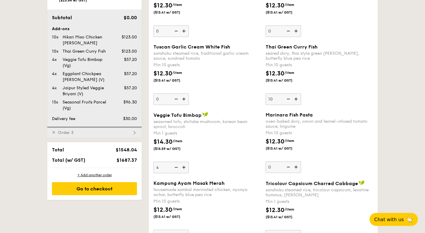
scroll to position [388, 0]
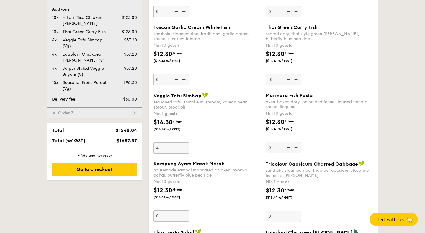
click at [112, 118] on div "✕ Order 3" at bounding box center [94, 112] width 95 height 11
type input "8"
type input "10"
type input "0"
type input "10"
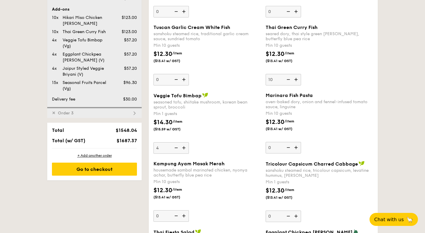
type input "0"
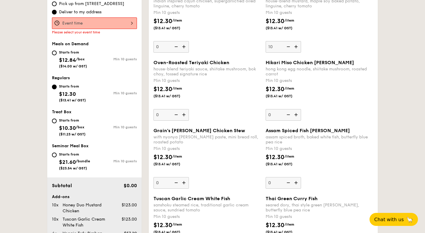
scroll to position [180, 0]
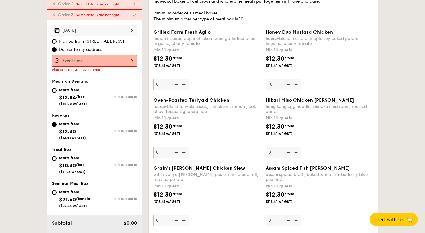
click at [114, 57] on div at bounding box center [94, 61] width 85 height 12
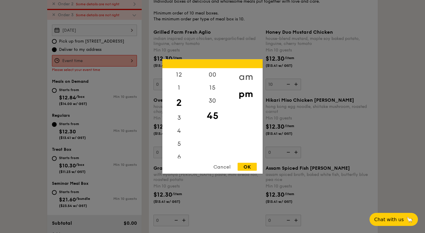
click at [245, 73] on div "am" at bounding box center [245, 76] width 33 height 17
click at [213, 88] on div "15" at bounding box center [212, 89] width 33 height 17
click at [182, 156] on div "11" at bounding box center [178, 153] width 33 height 17
click at [245, 163] on div "OK" at bounding box center [247, 167] width 19 height 8
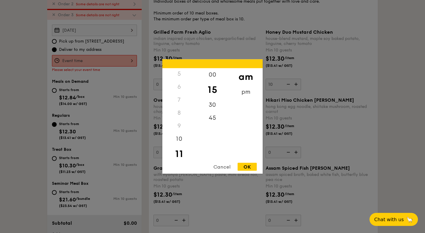
type input "11:15AM"
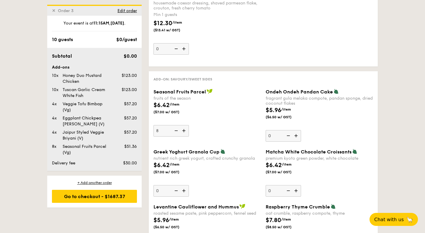
scroll to position [862, 0]
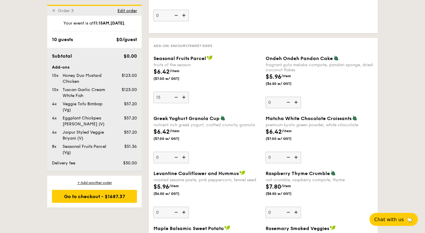
type input "15"
click at [27, 97] on div "1 - Select menu 2 - Select items 3 - Check out ✕ Order 1 ✕ Order 2 Some details…" at bounding box center [212, 59] width 425 height 1585
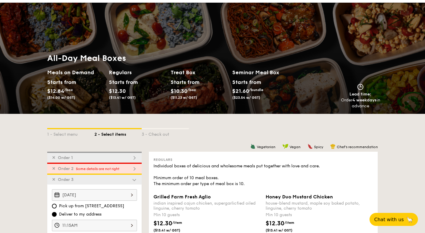
scroll to position [21, 0]
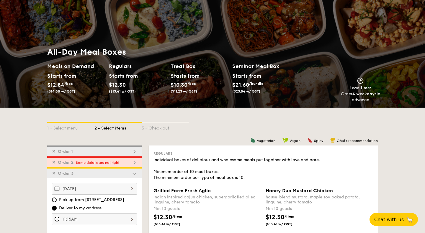
click at [112, 160] on div "✕ Order 2 Some details are not right" at bounding box center [94, 161] width 95 height 11
type input "0"
type input "10"
type input "0"
type input "10"
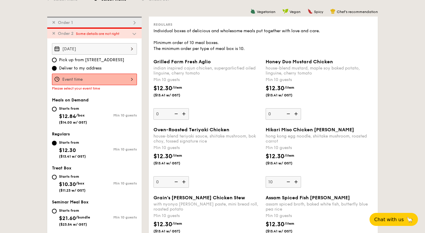
scroll to position [169, 0]
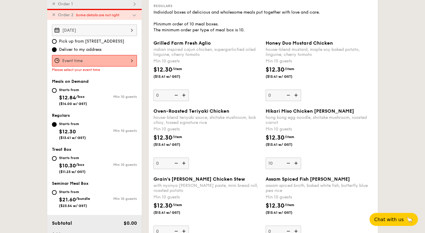
click at [118, 58] on div at bounding box center [94, 61] width 85 height 12
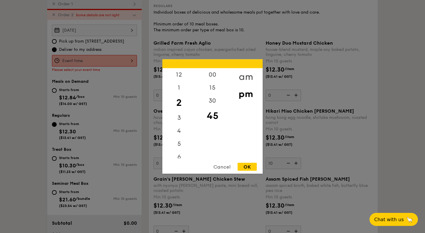
click at [242, 78] on div "am" at bounding box center [245, 76] width 33 height 17
click at [219, 87] on div "15" at bounding box center [212, 89] width 33 height 17
click at [179, 149] on div "11" at bounding box center [178, 153] width 33 height 17
click at [250, 167] on div "OK" at bounding box center [247, 167] width 19 height 8
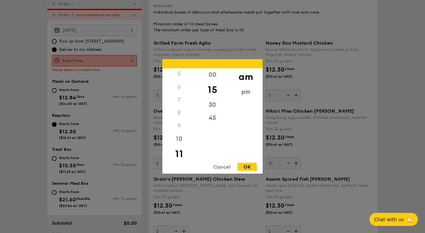
type input "11:15AM"
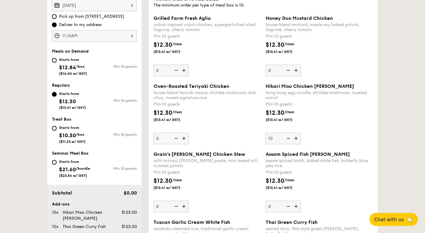
scroll to position [0, 0]
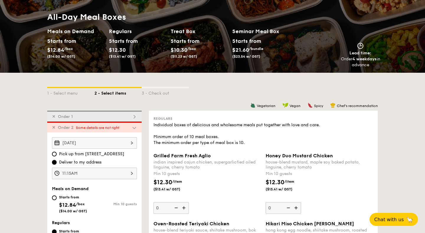
click at [118, 118] on div "✕ Order 1" at bounding box center [94, 115] width 95 height 11
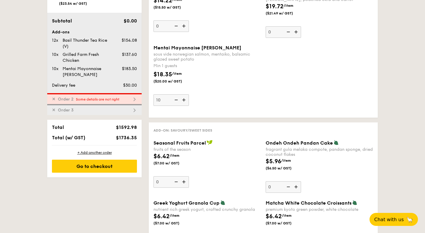
scroll to position [360, 0]
type input "15"
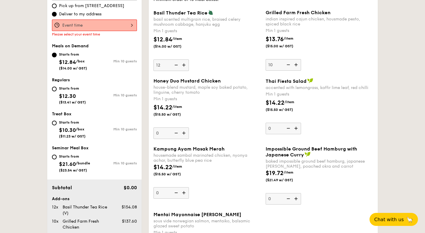
scroll to position [182, 0]
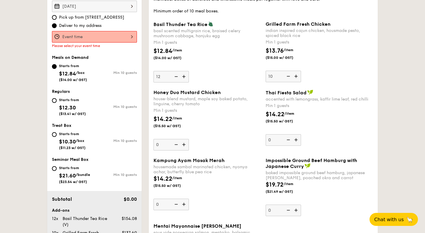
click at [103, 37] on div at bounding box center [94, 37] width 85 height 12
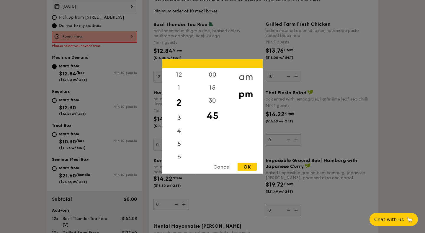
click at [243, 77] on div "am" at bounding box center [245, 76] width 33 height 17
click at [206, 87] on div "15" at bounding box center [212, 89] width 33 height 17
click at [185, 152] on div "11" at bounding box center [178, 153] width 33 height 17
click at [253, 167] on div "OK" at bounding box center [247, 167] width 19 height 8
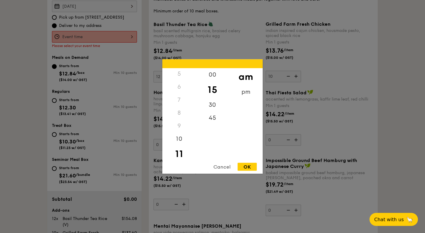
type input "11:15AM"
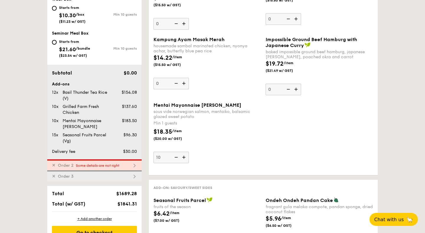
scroll to position [309, 0]
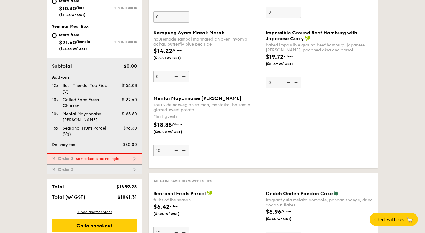
click at [93, 160] on span "Some details are not right" at bounding box center [97, 159] width 43 height 4
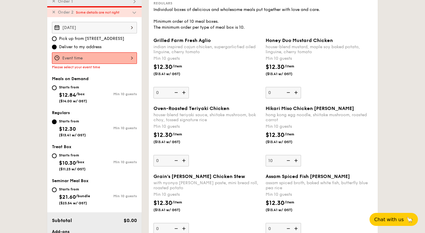
scroll to position [169, 0]
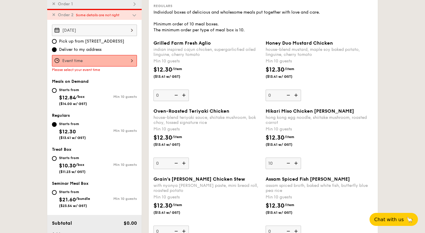
click at [116, 58] on div at bounding box center [94, 61] width 85 height 12
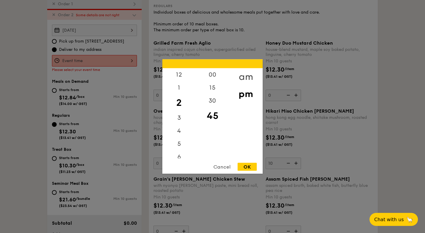
click at [240, 75] on div "am" at bounding box center [245, 76] width 33 height 17
click at [217, 88] on div "15" at bounding box center [212, 89] width 33 height 17
click at [183, 150] on div "11" at bounding box center [178, 153] width 33 height 17
click at [245, 166] on div "OK" at bounding box center [247, 167] width 19 height 8
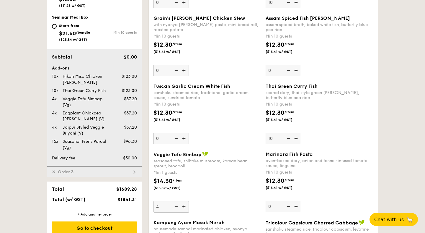
scroll to position [361, 0]
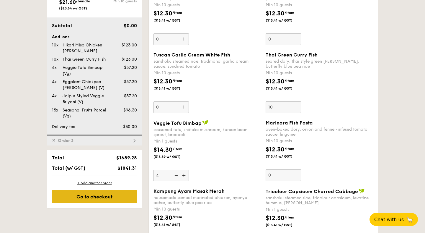
click at [77, 198] on div "Go to checkout" at bounding box center [94, 196] width 85 height 13
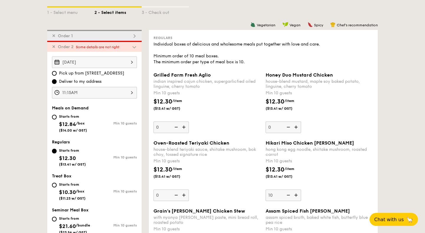
scroll to position [134, 0]
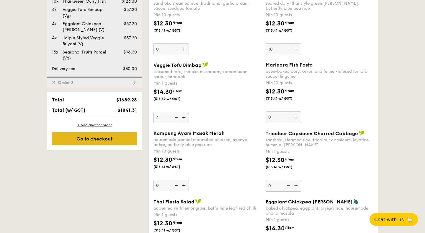
click at [105, 138] on div "Go to checkout" at bounding box center [94, 138] width 85 height 13
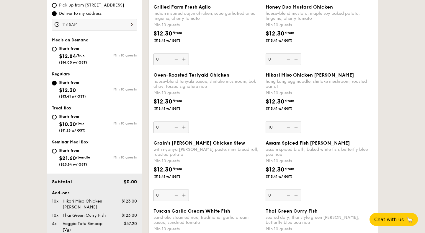
scroll to position [158, 0]
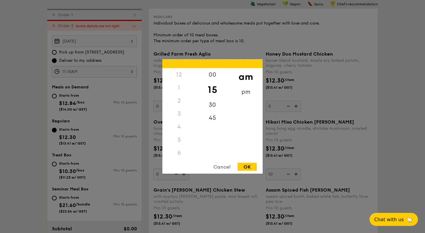
click at [96, 69] on div "11:15AM 12 1 2 3 4 5 6 7 8 9 10 11 00 15 30 45 am pm Cancel OK" at bounding box center [94, 72] width 85 height 12
click at [246, 166] on div "OK" at bounding box center [247, 167] width 19 height 8
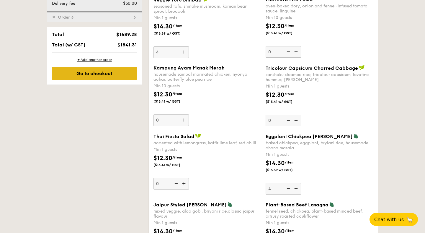
click at [94, 68] on div "Go to checkout" at bounding box center [94, 73] width 85 height 13
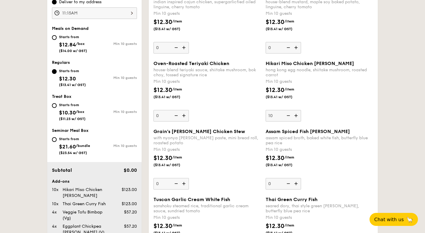
scroll to position [158, 0]
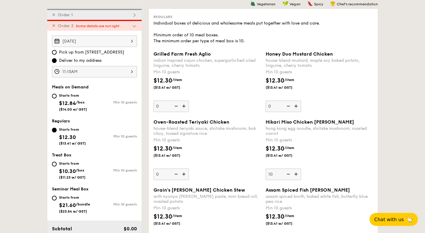
click at [98, 40] on div "Aug 27, 2025" at bounding box center [94, 41] width 85 height 12
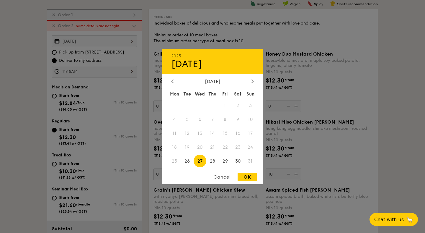
click at [199, 162] on span "27" at bounding box center [200, 160] width 13 height 13
click at [248, 180] on div "OK" at bounding box center [247, 177] width 19 height 8
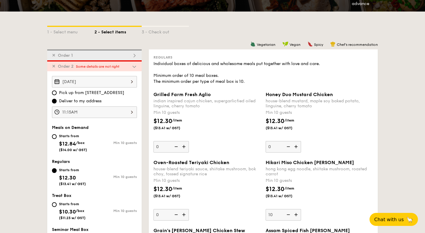
scroll to position [112, 0]
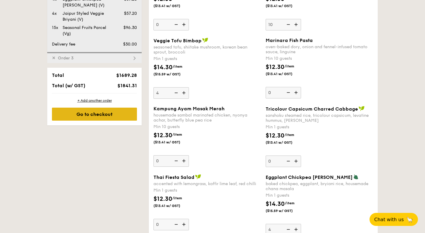
click at [102, 113] on div "Go to checkout" at bounding box center [94, 114] width 85 height 13
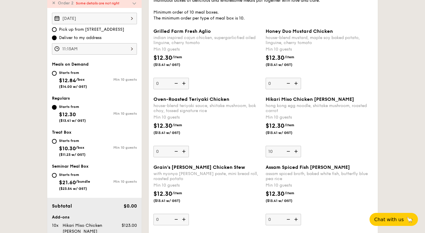
scroll to position [158, 0]
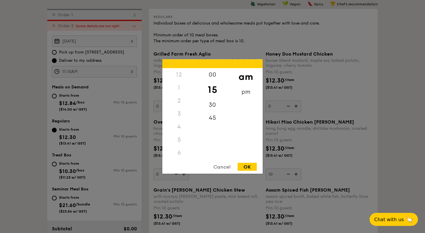
click at [102, 71] on div "11:15AM 12 1 2 3 4 5 6 7 8 9 10 11 00 15 30 45 am pm Cancel OK" at bounding box center [94, 72] width 85 height 12
click at [213, 105] on div "30" at bounding box center [212, 106] width 33 height 17
click at [244, 166] on div "OK" at bounding box center [247, 167] width 19 height 8
type input "11:30AM"
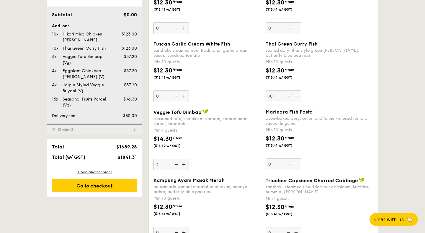
scroll to position [375, 0]
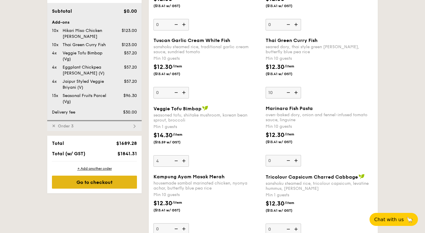
click at [91, 188] on div "Go to checkout" at bounding box center [94, 181] width 85 height 13
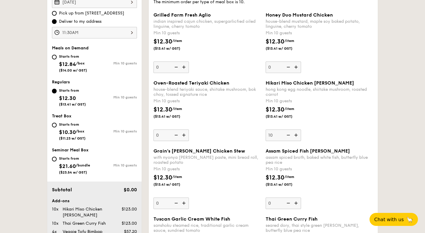
scroll to position [158, 0]
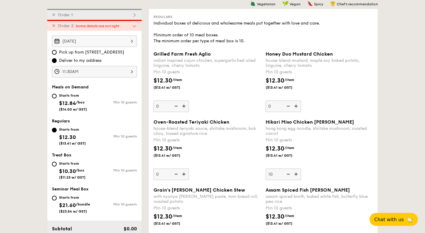
click at [86, 17] on div "✕ Order 1" at bounding box center [94, 14] width 95 height 11
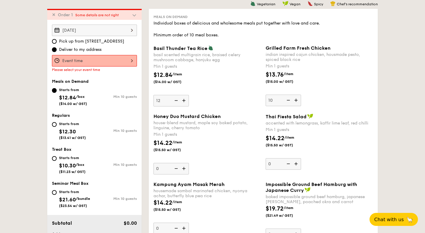
click at [86, 61] on div at bounding box center [94, 61] width 85 height 12
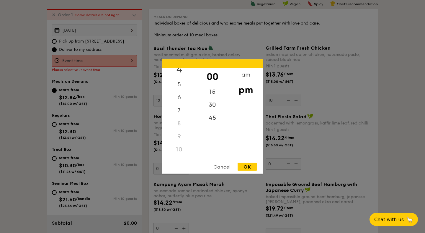
scroll to position [70, 0]
click at [183, 149] on div "11" at bounding box center [178, 151] width 33 height 13
click at [178, 154] on div "11" at bounding box center [178, 151] width 33 height 13
click at [247, 76] on div "am" at bounding box center [245, 76] width 33 height 17
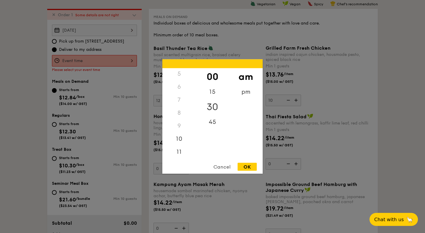
click at [213, 102] on div "30" at bounding box center [212, 106] width 33 height 17
click at [179, 149] on div "11" at bounding box center [178, 153] width 33 height 17
click at [252, 166] on div "OK" at bounding box center [247, 167] width 19 height 8
type input "11:30AM"
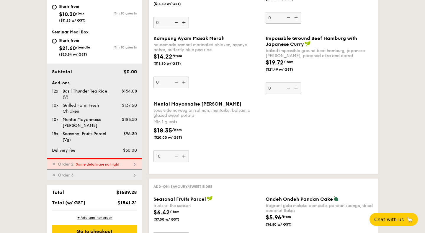
scroll to position [311, 0]
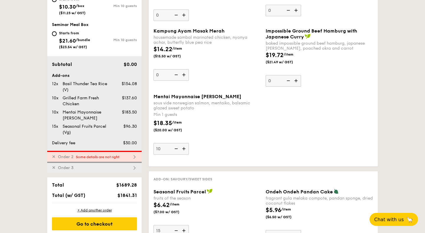
click at [69, 155] on span "Order 2" at bounding box center [66, 156] width 20 height 5
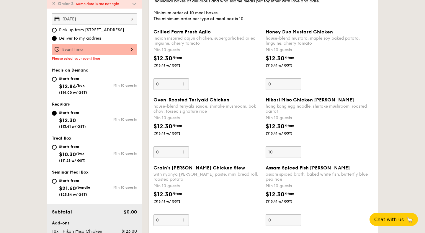
scroll to position [169, 0]
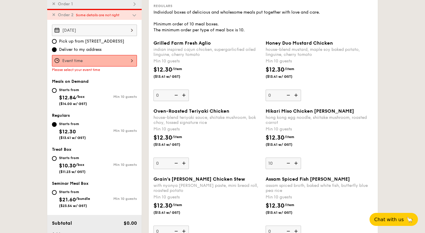
click at [104, 58] on div at bounding box center [94, 61] width 85 height 12
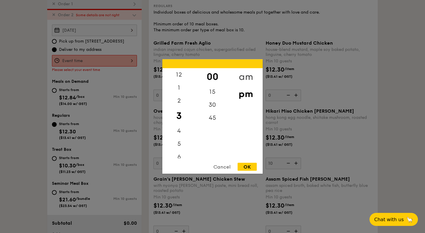
click at [246, 73] on div "am" at bounding box center [245, 76] width 33 height 17
click at [208, 104] on div "30" at bounding box center [212, 106] width 33 height 17
click at [183, 148] on div "10" at bounding box center [178, 140] width 33 height 17
click at [182, 155] on div "11" at bounding box center [178, 157] width 33 height 17
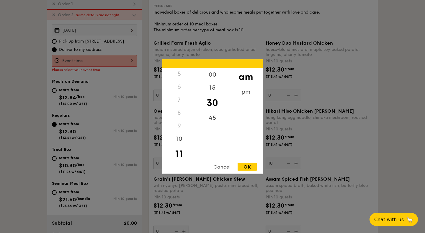
click at [248, 167] on div "OK" at bounding box center [247, 167] width 19 height 8
type input "11:30AM"
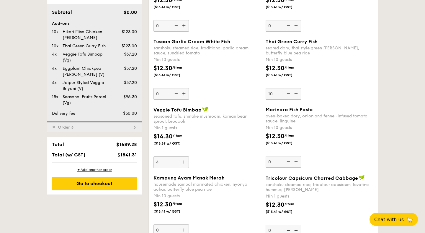
scroll to position [375, 0]
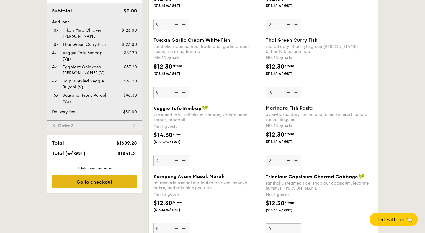
click at [95, 183] on div "Go to checkout" at bounding box center [94, 181] width 85 height 13
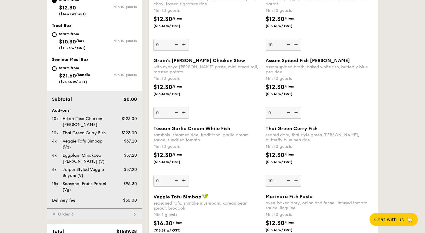
scroll to position [158, 0]
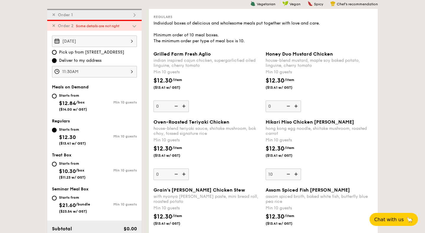
click at [104, 10] on div "✕ Order 1" at bounding box center [94, 14] width 95 height 11
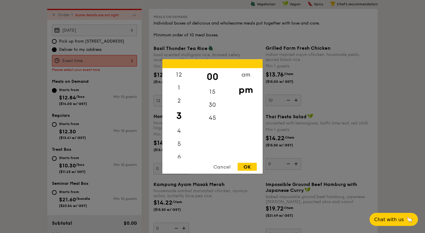
click at [100, 58] on div "12 1 2 3 4 5 6 7 8 9 10 11 00 15 30 45 am pm Cancel OK" at bounding box center [94, 61] width 85 height 12
click at [215, 108] on div "30" at bounding box center [212, 106] width 33 height 17
click at [250, 76] on div "am" at bounding box center [245, 76] width 33 height 17
click at [182, 157] on div "11" at bounding box center [178, 153] width 33 height 17
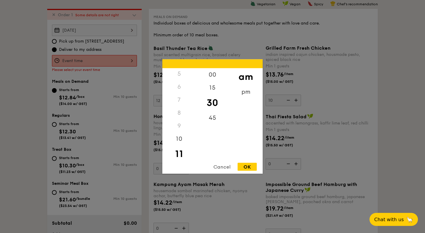
click at [253, 167] on div "OK" at bounding box center [247, 167] width 19 height 8
type input "11:30AM"
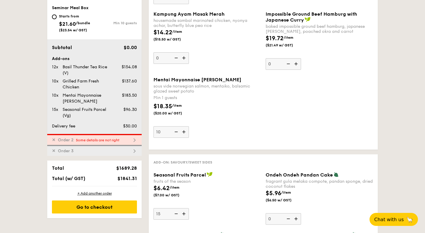
click at [99, 139] on span "Some details are not right" at bounding box center [97, 140] width 43 height 4
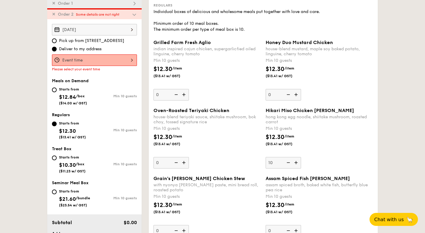
scroll to position [169, 0]
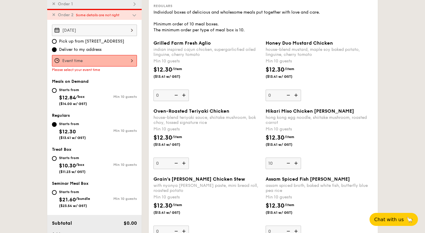
click at [94, 58] on div at bounding box center [94, 61] width 85 height 12
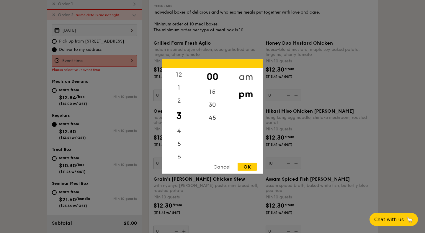
click at [253, 74] on div "am" at bounding box center [245, 76] width 33 height 17
click at [216, 106] on div "30" at bounding box center [212, 106] width 33 height 17
click at [180, 156] on div "11" at bounding box center [178, 153] width 33 height 17
click at [253, 165] on div "OK" at bounding box center [247, 167] width 19 height 8
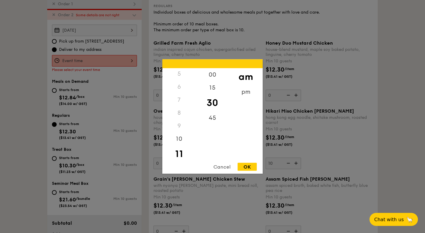
type input "11:30AM"
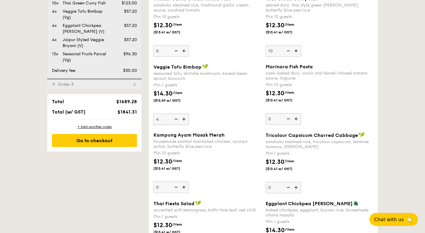
scroll to position [414, 0]
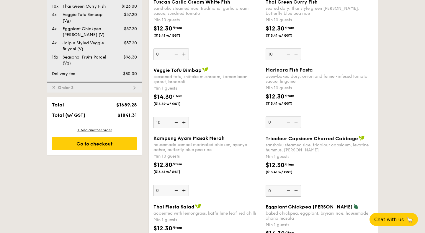
type input "10"
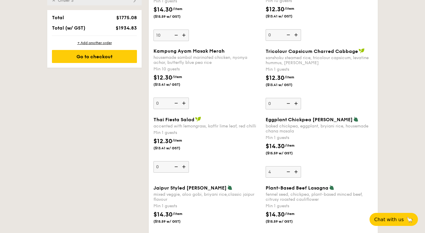
scroll to position [514, 0]
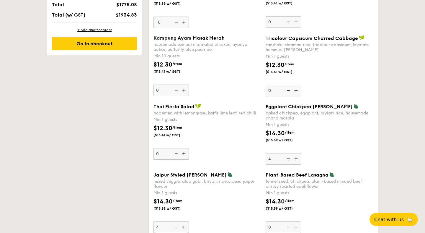
click at [272, 165] on div "Thai Fiesta Salad accented with lemongrass, kaffir lime leaf, red chilli Min 1 …" at bounding box center [263, 137] width 225 height 68
type input "1"
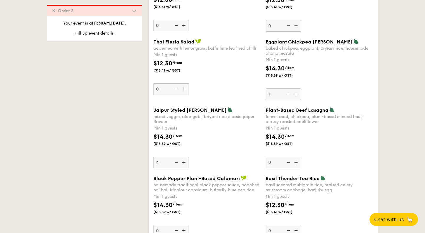
scroll to position [587, 0]
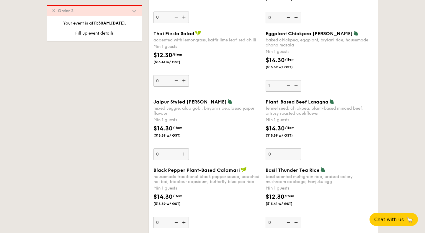
type input "1"
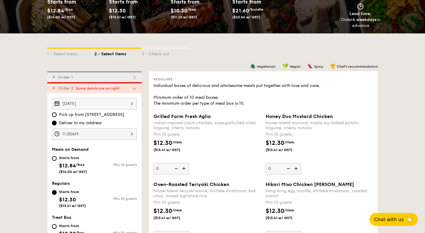
scroll to position [102, 0]
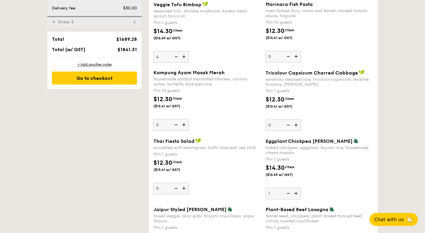
scroll to position [493, 0]
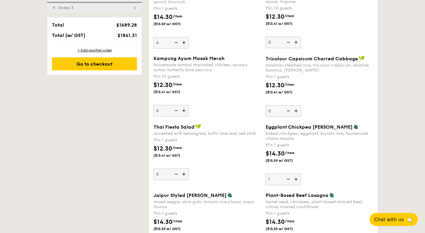
type input "4"
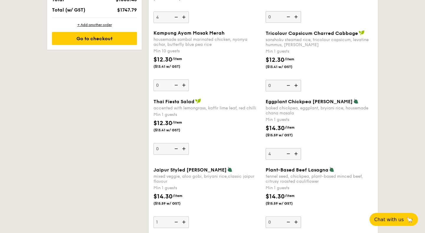
scroll to position [533, 0]
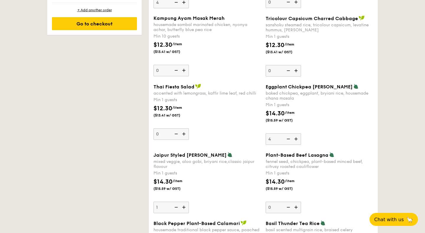
type input "4"
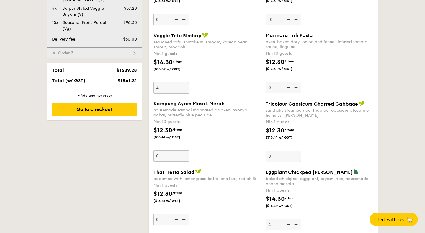
scroll to position [431, 0]
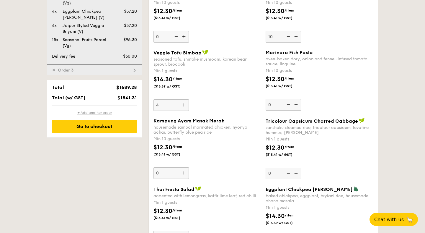
click at [97, 113] on div "+ Add another order" at bounding box center [94, 112] width 85 height 5
type input "0"
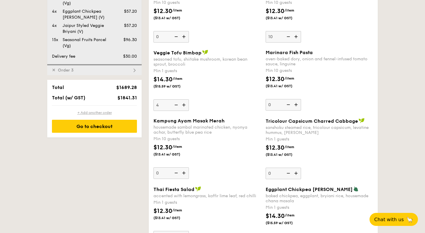
type input "0"
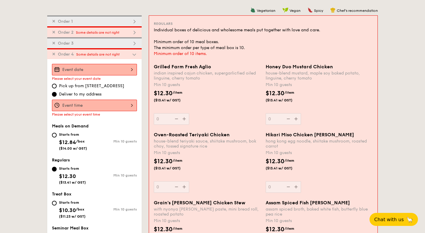
scroll to position [152, 0]
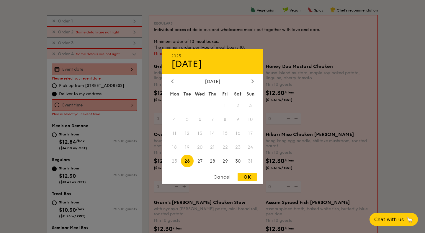
click at [116, 68] on div "2025 Aug 26 August 2025 Mon Tue Wed Thu Fri Sat Sun 1 2 3 4 5 6 7 8 9 10 11 12 …" at bounding box center [94, 70] width 85 height 12
click at [199, 159] on span "27" at bounding box center [200, 160] width 13 height 13
click at [242, 177] on div "OK" at bounding box center [247, 177] width 19 height 8
type input "Aug 27, 2025"
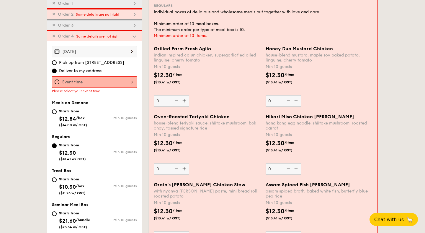
scroll to position [170, 0]
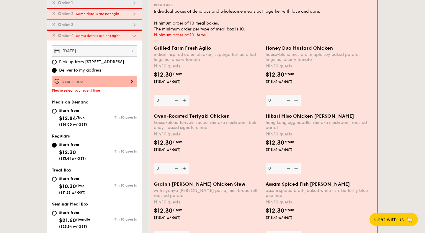
click at [100, 79] on div at bounding box center [94, 82] width 85 height 12
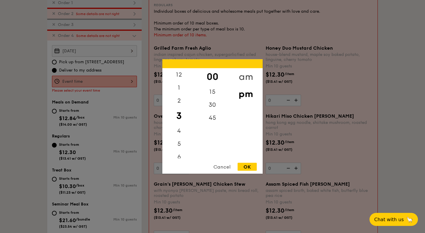
click at [242, 75] on div "am" at bounding box center [245, 76] width 33 height 17
click at [214, 107] on div "30" at bounding box center [212, 106] width 33 height 17
click at [176, 156] on div "11" at bounding box center [178, 153] width 33 height 17
click at [248, 168] on div "OK" at bounding box center [247, 167] width 19 height 8
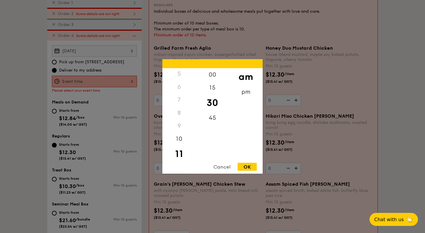
type input "11:30AM"
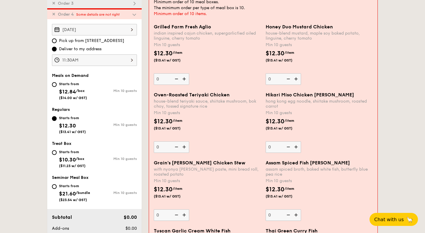
scroll to position [192, 0]
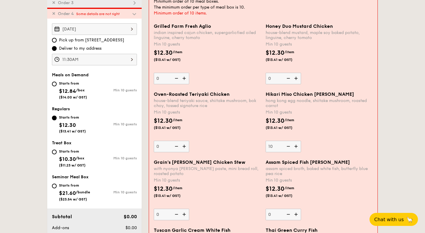
type input "10"
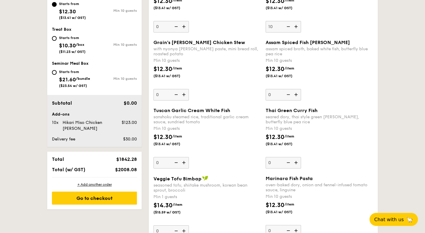
scroll to position [311, 0]
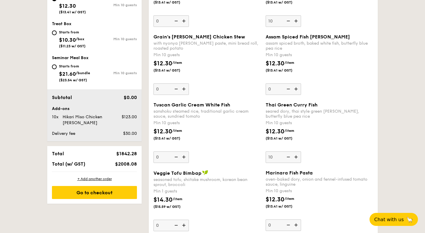
type input "10"
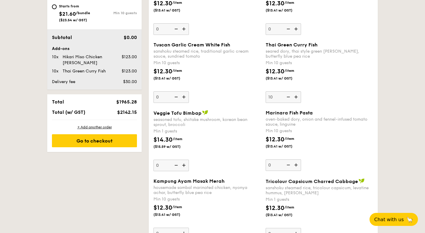
scroll to position [374, 0]
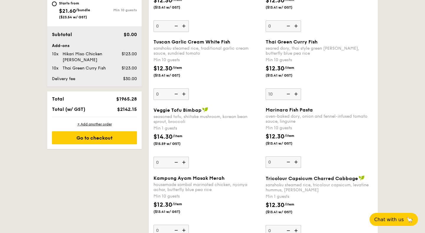
click at [163, 163] on input "0" at bounding box center [171, 163] width 35 height 12
type input "0"
type input "4"
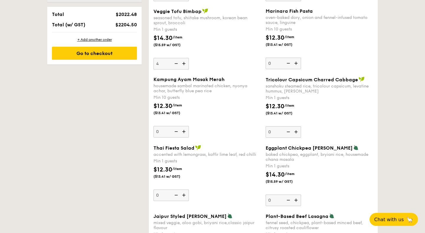
scroll to position [473, 0]
click at [274, 200] on input "0" at bounding box center [283, 200] width 35 height 12
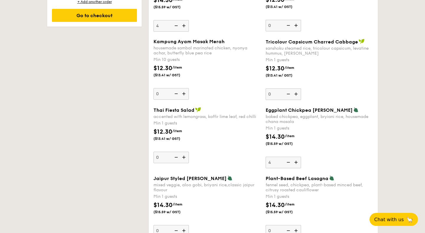
type input "4"
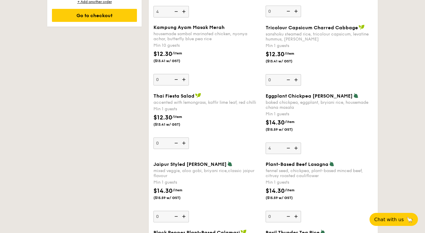
scroll to position [552, 0]
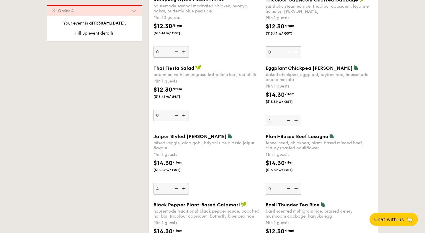
type input "4"
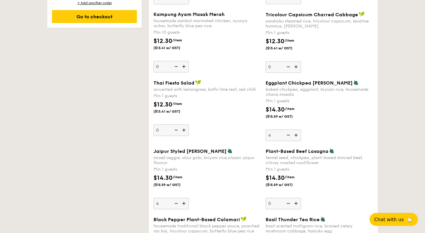
scroll to position [538, 0]
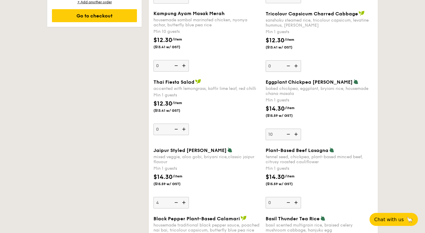
type input "10"
type input "1"
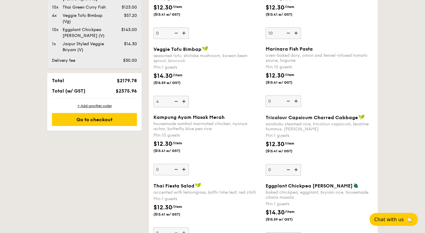
scroll to position [429, 0]
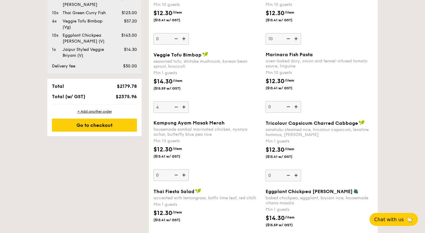
click at [161, 108] on input "4" at bounding box center [171, 107] width 35 height 12
click at [179, 104] on img at bounding box center [175, 106] width 9 height 11
click at [179, 104] on input "1" at bounding box center [171, 107] width 35 height 12
type input "0"
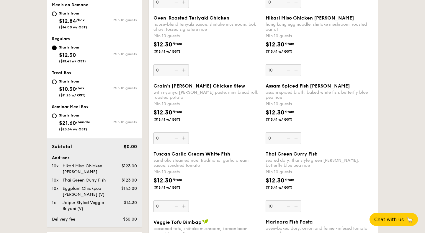
scroll to position [262, 0]
click at [226, 101] on div "Min 10 guests" at bounding box center [208, 104] width 108 height 6
click at [189, 132] on input "0" at bounding box center [171, 138] width 35 height 12
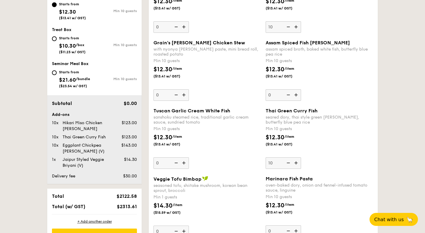
scroll to position [316, 0]
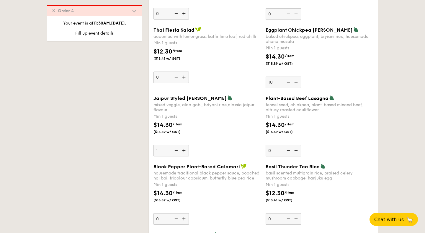
scroll to position [594, 0]
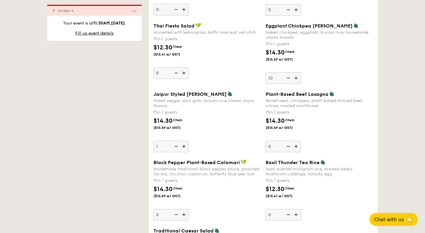
click at [175, 146] on img at bounding box center [175, 146] width 9 height 11
click at [175, 146] on input "1" at bounding box center [171, 147] width 35 height 12
type input "0"
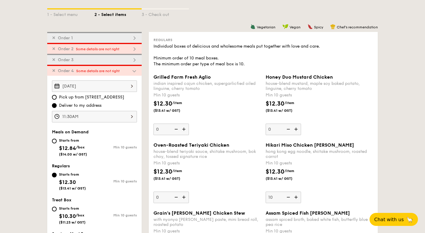
scroll to position [134, 0]
click at [54, 71] on span "✕" at bounding box center [54, 71] width 4 height 5
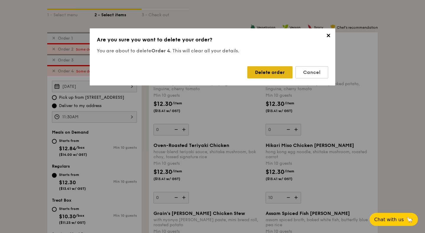
click at [271, 70] on div "Delete order" at bounding box center [270, 72] width 45 height 12
type input "15"
type input "10"
type input "0"
type input "10"
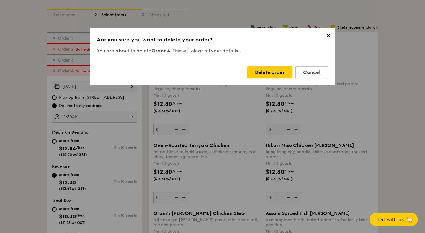
type input "0"
type input "4"
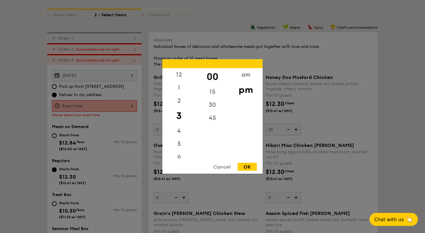
click at [103, 106] on div "12 1 2 3 4 5 6 7 8 9 10 11 00 15 30 45 am pm Cancel OK" at bounding box center [94, 106] width 85 height 12
click at [245, 78] on div "am" at bounding box center [245, 76] width 33 height 17
click at [214, 110] on div "30" at bounding box center [212, 106] width 33 height 17
click at [187, 152] on div "11" at bounding box center [178, 153] width 33 height 17
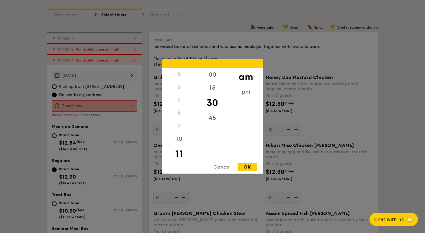
click at [254, 167] on div "OK" at bounding box center [247, 167] width 19 height 8
type input "11:30AM"
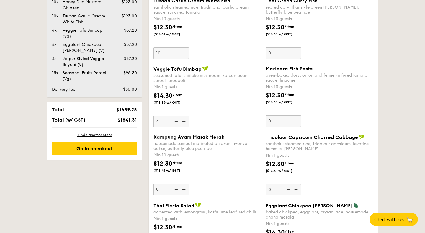
scroll to position [417, 0]
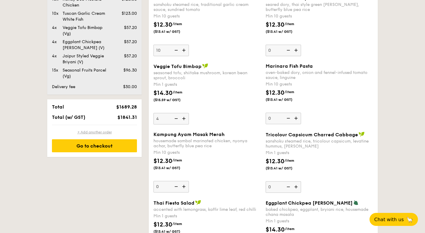
click at [102, 133] on div "+ Add another order" at bounding box center [94, 132] width 85 height 5
type input "0"
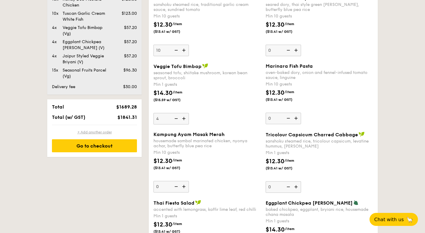
type input "0"
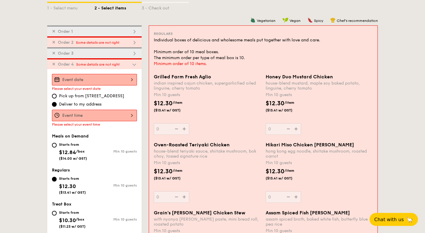
scroll to position [141, 0]
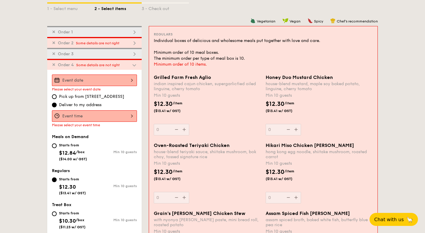
click at [53, 64] on span "✕" at bounding box center [54, 64] width 4 height 5
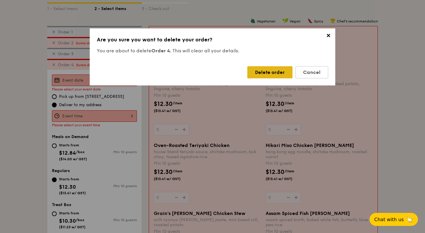
click at [269, 72] on div "Delete order" at bounding box center [270, 72] width 45 height 12
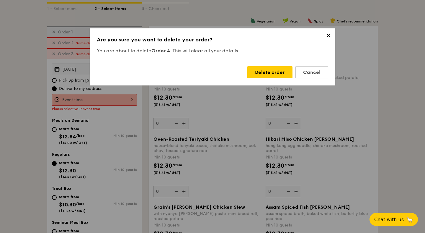
type input "15"
type input "10"
type input "4"
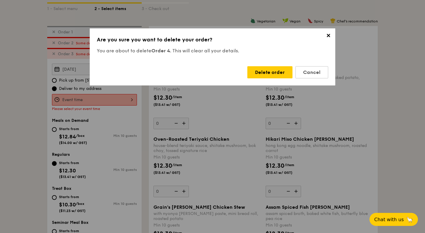
type input "4"
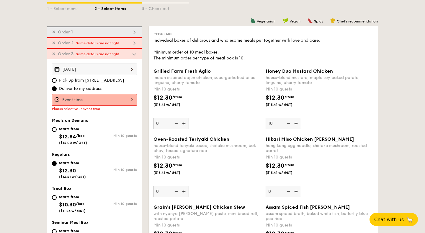
click at [129, 100] on div at bounding box center [94, 100] width 85 height 12
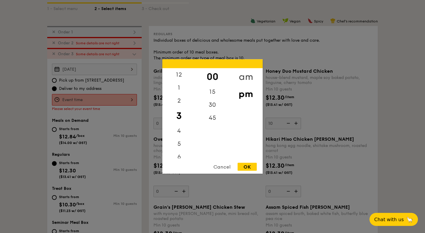
click at [240, 74] on div "am" at bounding box center [245, 76] width 33 height 17
click at [212, 106] on div "30" at bounding box center [212, 106] width 33 height 17
click at [177, 155] on div "11" at bounding box center [178, 153] width 33 height 17
click at [247, 166] on div "OK" at bounding box center [247, 167] width 19 height 8
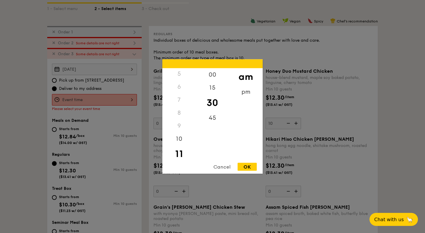
type input "11:30AM"
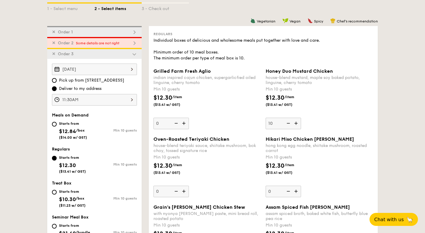
click at [109, 44] on span "Some details are not right" at bounding box center [97, 43] width 43 height 4
type input "0"
type input "10"
type input "0"
type input "10"
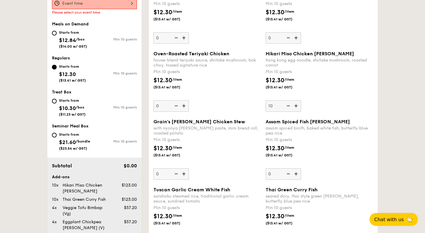
scroll to position [226, 0]
click at [342, 108] on div "Hikari Miso Chicken Chow Mei hong kong egg noodle, shiitake mushroom, roasted c…" at bounding box center [320, 81] width 108 height 61
click at [301, 108] on input "10" at bounding box center [283, 106] width 35 height 12
click at [305, 128] on div "assam spiced broth, baked white fish, butterfly blue pea rice" at bounding box center [320, 131] width 108 height 10
click at [301, 168] on input "0" at bounding box center [283, 174] width 35 height 12
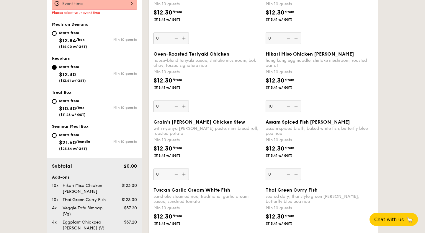
click at [288, 106] on img at bounding box center [288, 105] width 9 height 11
click at [288, 106] on input "10" at bounding box center [283, 106] width 35 height 12
type input "0"
click at [288, 106] on img at bounding box center [288, 105] width 9 height 11
click at [288, 106] on input "0" at bounding box center [283, 106] width 35 height 12
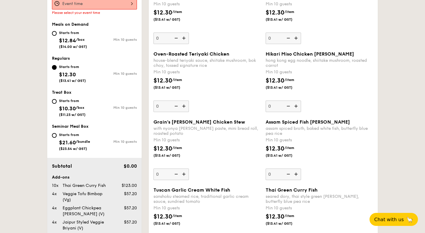
click at [288, 106] on img at bounding box center [288, 105] width 9 height 11
click at [288, 106] on input "0" at bounding box center [283, 106] width 35 height 12
click at [288, 106] on img at bounding box center [288, 105] width 9 height 11
click at [288, 106] on input "0" at bounding box center [283, 106] width 35 height 12
click at [260, 120] on div "Grain's Curry Chicken Stew" at bounding box center [208, 122] width 108 height 6
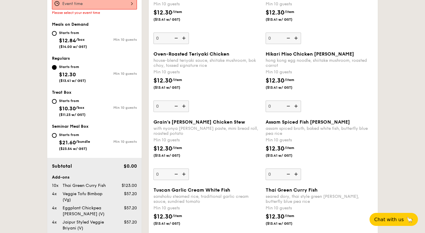
click at [189, 168] on input "0" at bounding box center [171, 174] width 35 height 12
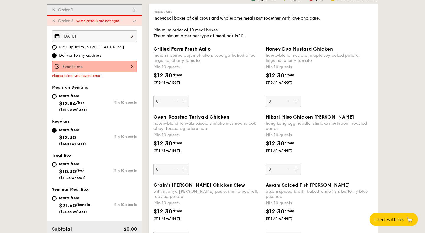
scroll to position [162, 0]
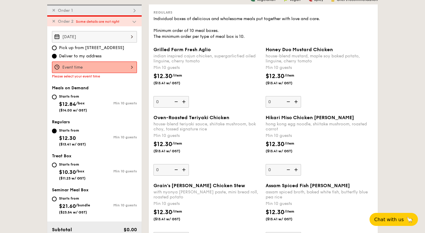
click at [126, 68] on div at bounding box center [94, 67] width 85 height 12
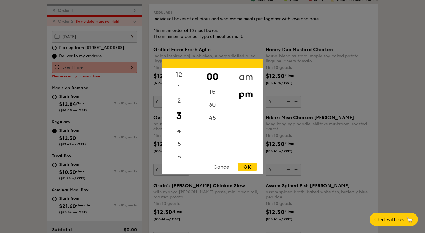
click at [245, 76] on div "am" at bounding box center [245, 76] width 33 height 17
click at [210, 108] on div "30" at bounding box center [212, 106] width 33 height 17
click at [179, 150] on div "11" at bounding box center [178, 153] width 33 height 17
click at [246, 166] on div "OK" at bounding box center [247, 167] width 19 height 8
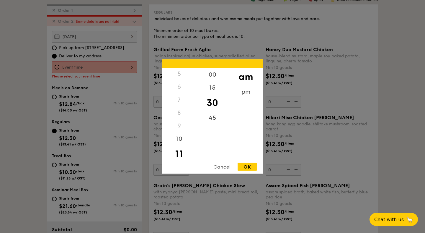
type input "11:30AM"
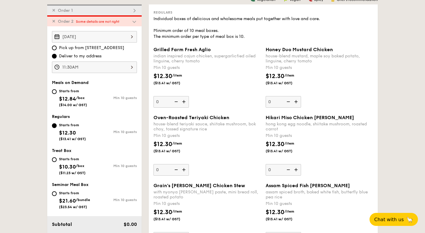
click at [342, 95] on div "Honey Duo Mustard Chicken house-blend mustard, maple soy baked potato, linguine…" at bounding box center [320, 77] width 108 height 61
click at [301, 96] on input "0" at bounding box center [283, 102] width 35 height 12
click at [53, 22] on span "✕" at bounding box center [54, 21] width 4 height 5
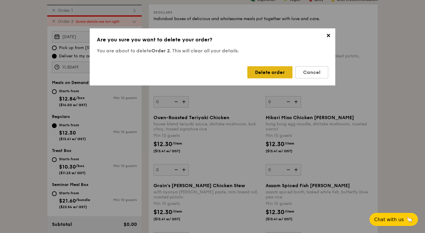
click at [266, 72] on div "Delete order" at bounding box center [270, 72] width 45 height 12
type input "10"
type input "0"
type input "Aug 28, 2025"
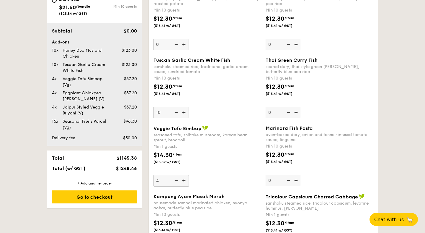
scroll to position [358, 0]
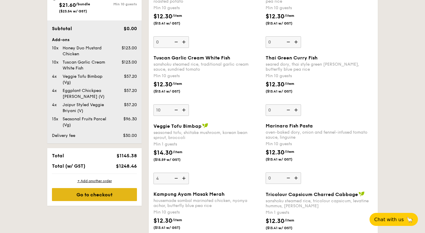
click at [89, 195] on div "Go to checkout" at bounding box center [94, 194] width 85 height 13
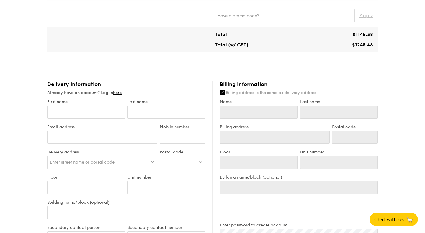
scroll to position [358, 0]
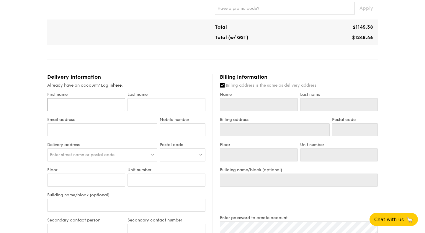
click at [97, 106] on input "First name" at bounding box center [86, 104] width 78 height 13
type input "K"
type input "Ka"
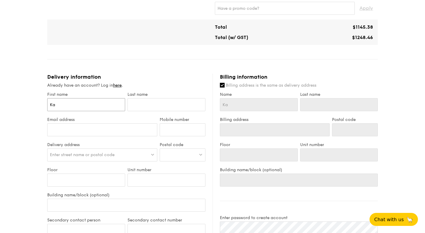
type input "Kar"
type input "Kare"
type input "[PERSON_NAME]"
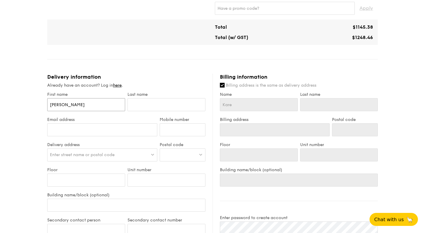
type input "[PERSON_NAME]"
type input "C"
type input "Ch"
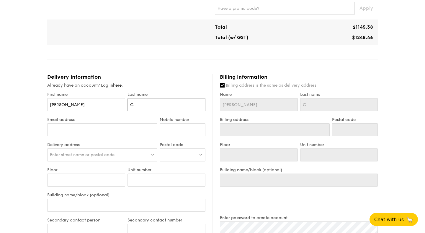
type input "Ch"
type input "Cho"
type input "Choon"
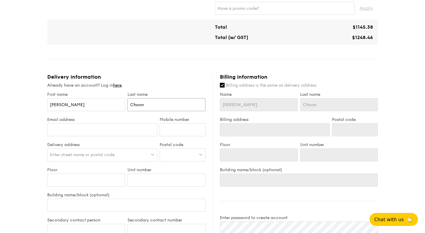
type input "Choong"
type input "[PERSON_NAME][EMAIL_ADDRESS][PERSON_NAME][DOMAIN_NAME]"
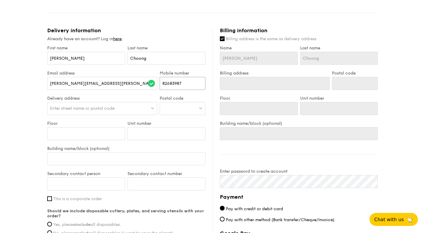
scroll to position [414, 0]
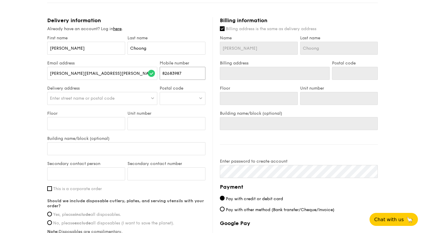
type input "82683987"
click at [114, 98] on span "Enter street name or postal code" at bounding box center [82, 98] width 65 height 5
click at [109, 108] on li "Please enter 3 or more characters" at bounding box center [103, 110] width 110 height 11
click at [118, 97] on input "search" at bounding box center [103, 98] width 110 height 13
paste input "Suite 40-01, Suntec Tower 4, 6 Temasek Blvd, 038986"
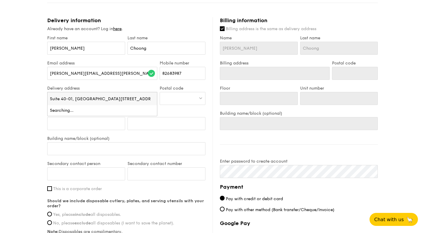
scroll to position [0, 4]
click at [61, 99] on input "Suite 40-01, Suntec Tower 4, 6 Temasek Blvd, 038986" at bounding box center [103, 98] width 110 height 13
type input "Suite 44-01, Suntec Tower 4, 6 Temasek Blvd, 038986"
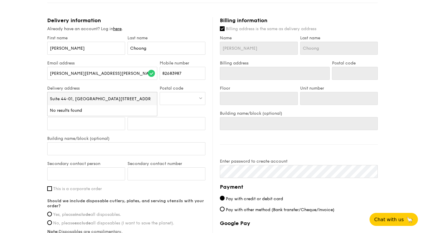
click at [110, 98] on input "Suite 44-01, Suntec Tower 4, 6 Temasek Blvd, 038986" at bounding box center [103, 98] width 110 height 13
drag, startPoint x: 104, startPoint y: 98, endPoint x: 38, endPoint y: 94, distance: 66.3
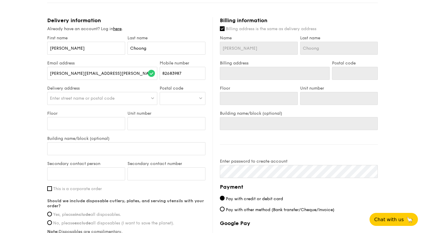
click at [112, 97] on span "Enter street name or postal code" at bounding box center [82, 98] width 65 height 5
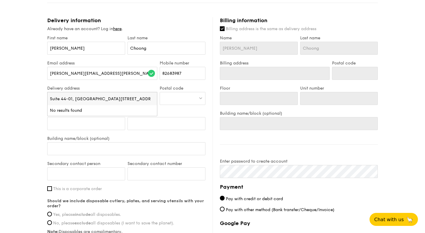
scroll to position [0, 4]
click at [112, 97] on input "Suite 44-01, Suntec Tower 4, 6 Temasek Blvd, 038986" at bounding box center [103, 98] width 110 height 13
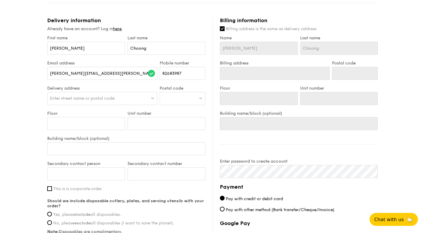
click at [67, 100] on span "Enter street name or postal code" at bounding box center [82, 98] width 65 height 5
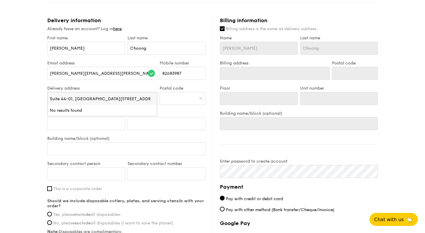
scroll to position [0, 4]
click at [59, 99] on input "Suite 44-01, Suntec Tower 4, 6 Temasek Blvd, 038986" at bounding box center [103, 98] width 110 height 13
click at [84, 97] on input "Suite 44-01, Suntec Tower 4, 6 Temasek Blvd, 038986" at bounding box center [103, 98] width 110 height 13
click at [187, 98] on div at bounding box center [183, 98] width 46 height 13
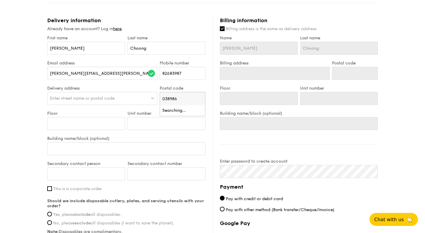
type input "038986"
click at [99, 126] on input "Floor" at bounding box center [86, 123] width 78 height 13
type input "4"
type input "44"
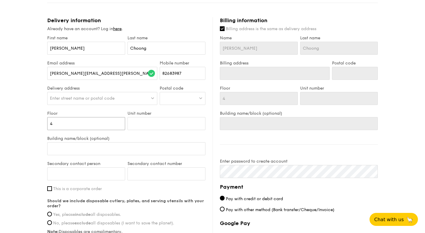
type input "44"
click at [82, 101] on div "Enter street name or postal code" at bounding box center [102, 98] width 110 height 13
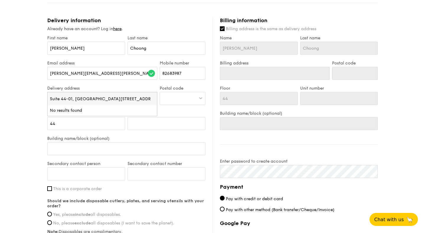
scroll to position [0, 4]
click at [87, 101] on input "Suite 44-01, Suntec Tower 4, 6 Temasek Blvd, 038986" at bounding box center [103, 98] width 110 height 13
drag, startPoint x: 70, startPoint y: 99, endPoint x: 15, endPoint y: 94, distance: 54.9
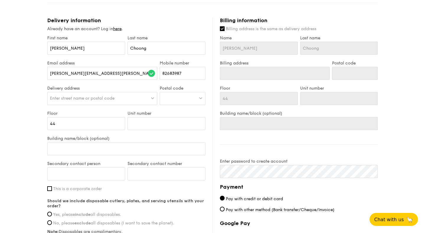
click at [53, 98] on span "Enter street name or postal code" at bounding box center [82, 98] width 65 height 5
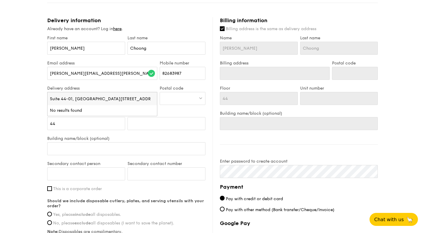
click at [185, 98] on div at bounding box center [183, 98] width 46 height 13
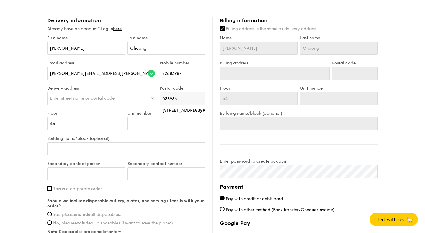
click at [175, 100] on input "038986" at bounding box center [182, 98] width 45 height 13
click at [188, 111] on div "[STREET_ADDRESS]" at bounding box center [177, 111] width 30 height 6
type input "[STREET_ADDRESS]"
type input "038986"
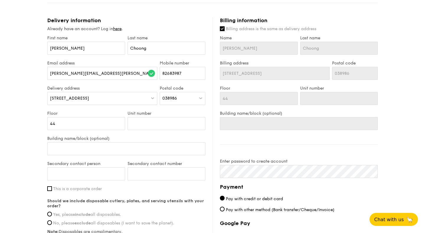
click at [222, 28] on input "Billing address is the same as delivery address" at bounding box center [222, 28] width 5 height 5
checkbox input "false"
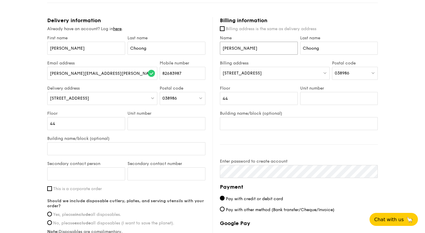
drag, startPoint x: 242, startPoint y: 51, endPoint x: 219, endPoint y: 46, distance: 22.7
click at [219, 46] on div "Name Karen" at bounding box center [259, 47] width 80 height 25
type input "[PERSON_NAME]"
type input "Luo"
click at [326, 102] on input "Unit number" at bounding box center [339, 98] width 78 height 13
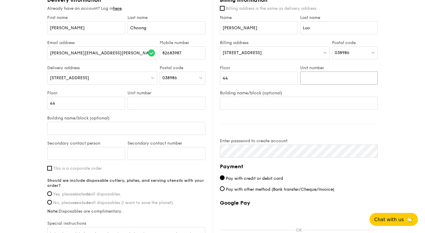
scroll to position [438, 0]
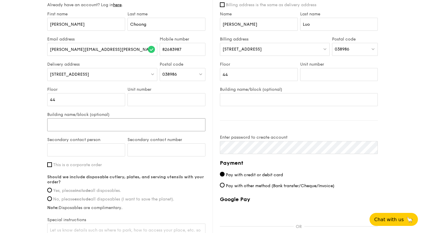
click at [144, 128] on input "Building name/block (optional)" at bounding box center [126, 124] width 158 height 13
type input "[GEOGRAPHIC_DATA] 4"
click at [89, 151] on input "Secondary contact person" at bounding box center [86, 149] width 78 height 13
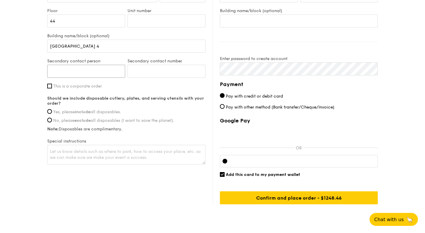
scroll to position [535, 0]
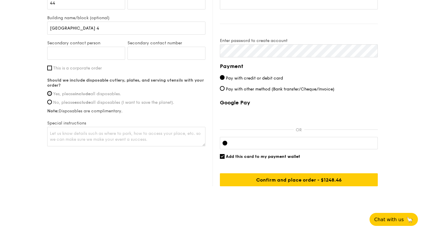
click at [51, 94] on input "Yes, please include all disposables." at bounding box center [49, 93] width 5 height 5
radio input "true"
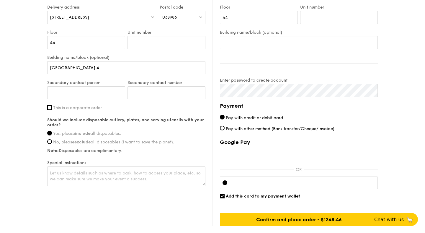
scroll to position [515, 0]
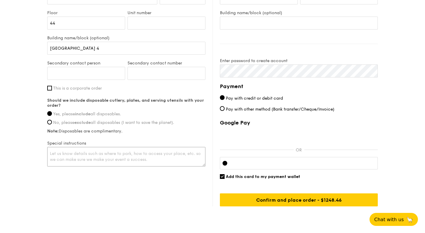
click at [74, 157] on textarea at bounding box center [126, 156] width 158 height 19
type textarea "P"
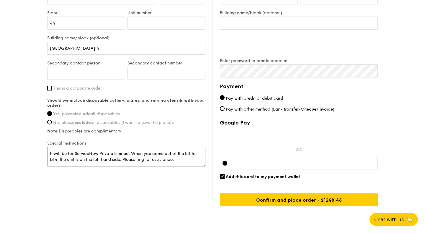
type textarea "It will be for ServiceNow Private Limited. When you come out of the lift to L44…"
click at [194, 199] on div "Delivery information Already have an account? Log in here . First name Karen La…" at bounding box center [212, 61] width 331 height 289
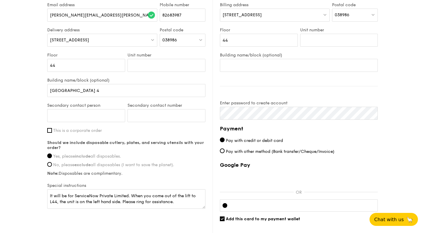
scroll to position [443, 0]
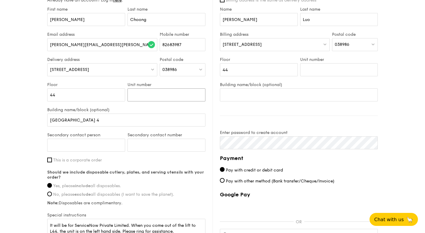
click at [140, 93] on input "Unit number" at bounding box center [167, 94] width 78 height 13
type input "02"
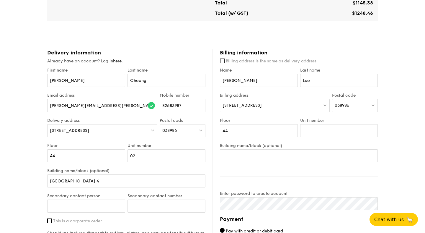
scroll to position [382, 0]
click at [333, 129] on input "Unit number" at bounding box center [339, 130] width 78 height 13
type input "02"
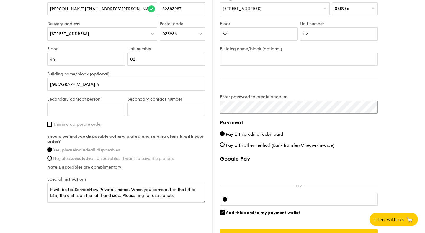
scroll to position [535, 0]
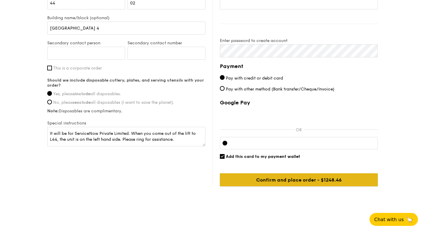
click at [335, 179] on input "Confirm and place order - $1248.46" at bounding box center [299, 179] width 158 height 13
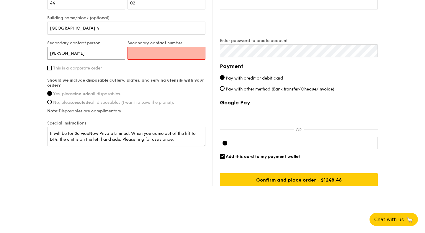
drag, startPoint x: 74, startPoint y: 53, endPoint x: 38, endPoint y: 50, distance: 36.1
type input "[PERSON_NAME]"
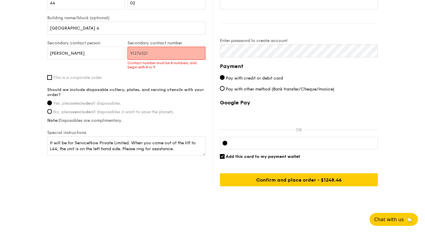
type input "91274521"
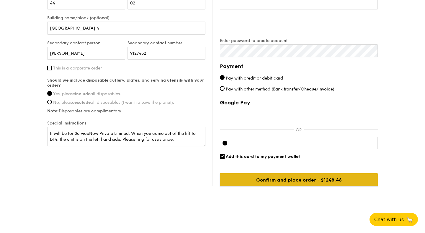
click at [282, 179] on input "Confirm and place order - $1248.46" at bounding box center [299, 179] width 158 height 13
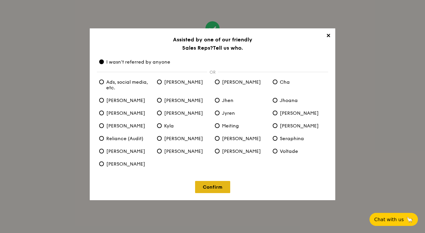
click at [207, 189] on link "Confirm" at bounding box center [212, 187] width 35 height 12
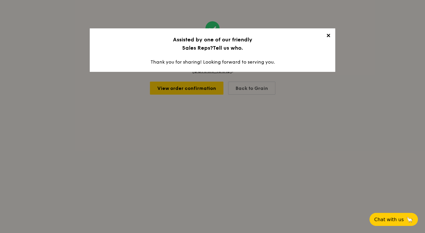
click at [328, 37] on span "✕" at bounding box center [328, 36] width 8 height 8
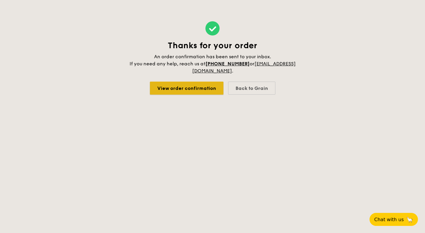
click at [176, 90] on link "View order confirmation" at bounding box center [187, 88] width 74 height 13
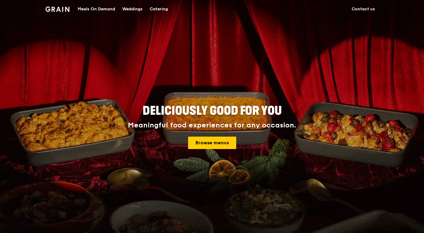
click at [161, 8] on div "Catering" at bounding box center [159, 9] width 18 height 18
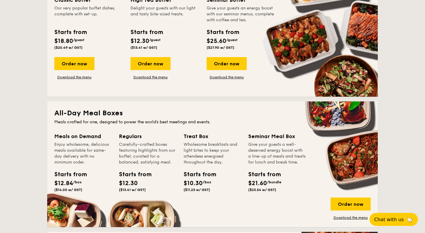
scroll to position [386, 0]
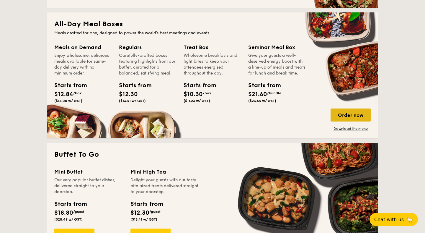
click at [364, 114] on div "Order now" at bounding box center [351, 114] width 40 height 13
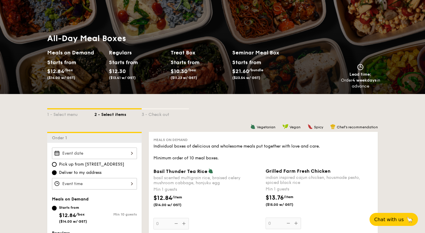
scroll to position [41, 0]
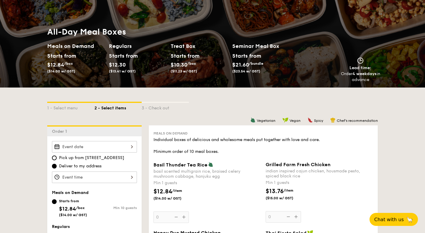
click at [118, 149] on div at bounding box center [94, 147] width 85 height 12
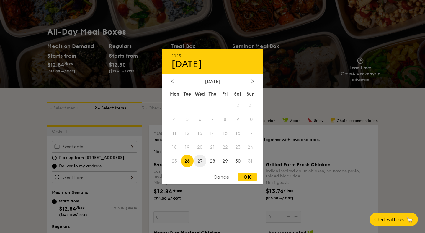
click at [200, 162] on span "27" at bounding box center [200, 160] width 13 height 13
click at [248, 178] on div "OK" at bounding box center [247, 177] width 19 height 8
type input "[DATE]"
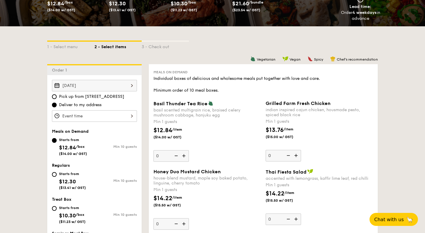
scroll to position [103, 0]
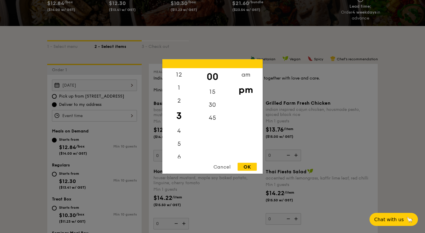
click at [91, 119] on div "12 1 2 3 4 5 6 7 8 9 10 11 00 15 30 45 am pm Cancel OK" at bounding box center [94, 116] width 85 height 12
click at [246, 79] on div "am" at bounding box center [245, 76] width 33 height 17
click at [216, 105] on div "30" at bounding box center [212, 106] width 33 height 17
click at [179, 152] on div "11" at bounding box center [178, 153] width 33 height 17
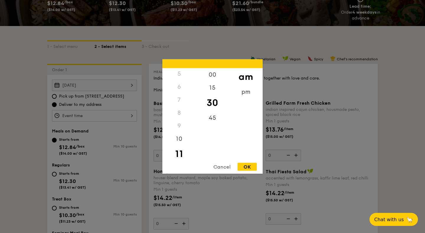
click at [253, 167] on div "OK" at bounding box center [247, 167] width 19 height 8
type input "11:30AM"
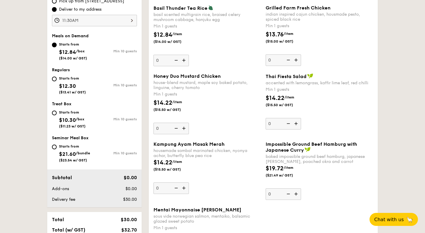
scroll to position [173, 0]
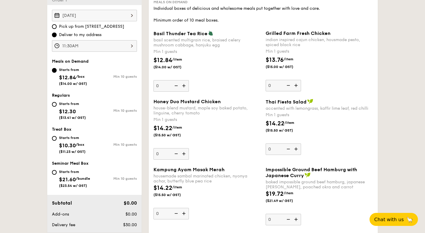
click at [85, 112] on div "Starts from $12.30 ($13.41 w/ GST)" at bounding box center [72, 109] width 27 height 19
click at [57, 107] on input "Starts from $12.30 ($13.41 w/ GST) Min 10 guests" at bounding box center [54, 104] width 5 height 5
radio input "true"
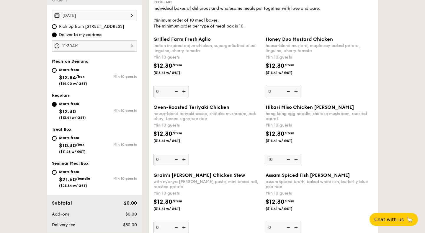
type input "10"
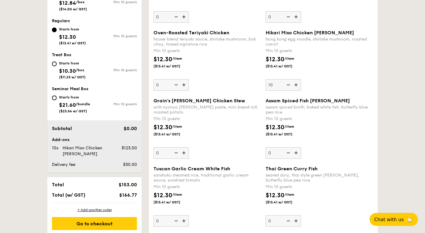
scroll to position [265, 0]
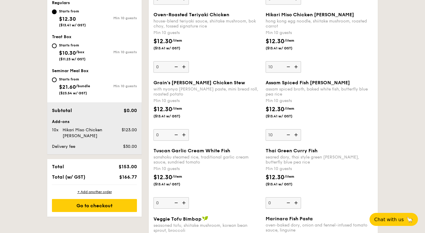
type input "10"
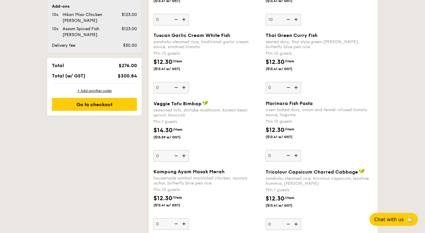
scroll to position [381, 0]
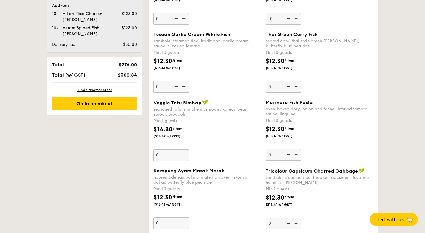
type input "5"
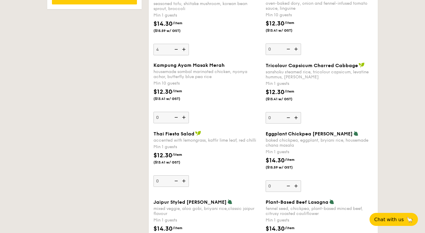
type input "4"
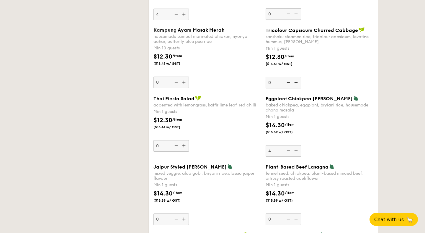
scroll to position [526, 0]
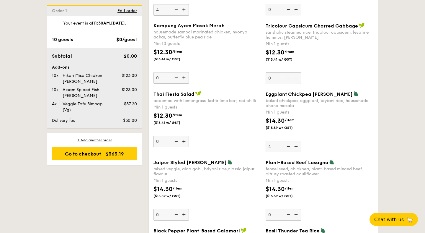
type input "4"
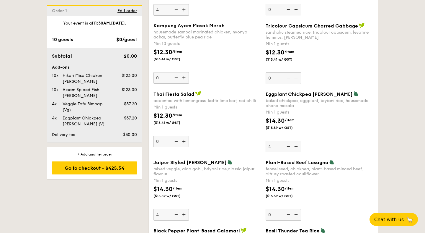
type input "4"
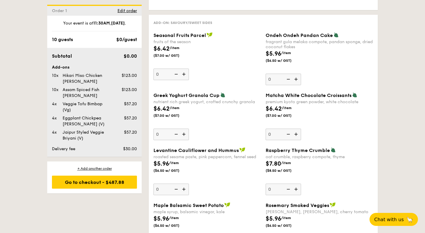
scroll to position [889, 0]
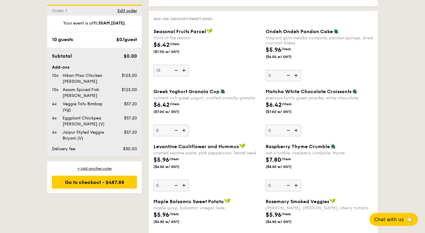
type input "15"
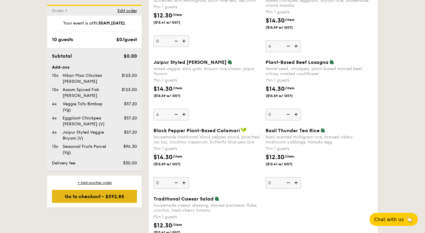
scroll to position [849, 0]
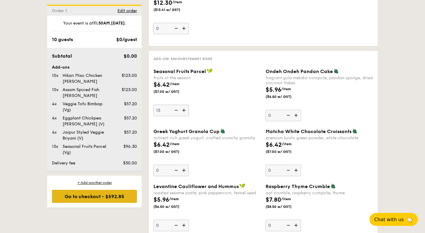
click at [100, 197] on div "Go to checkout - $592.85" at bounding box center [94, 196] width 85 height 13
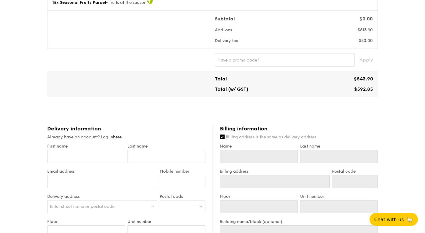
scroll to position [197, 0]
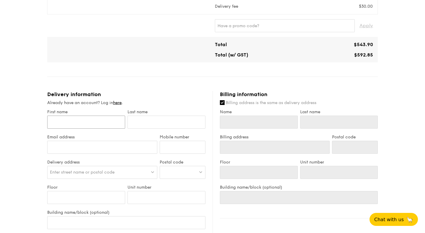
click at [104, 117] on input "First name" at bounding box center [86, 122] width 78 height 13
type input "K"
type input "Ka"
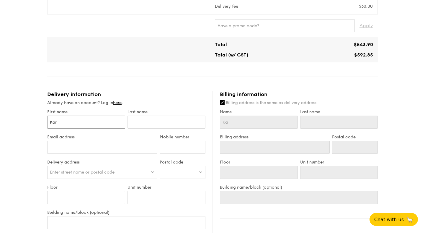
type input "Kare"
type input "[PERSON_NAME]"
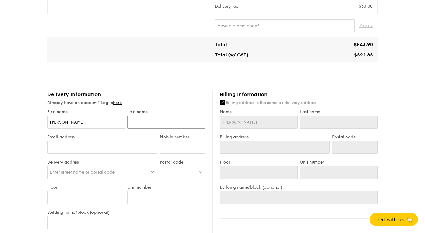
type input "C"
type input "Ch"
type input "Cho"
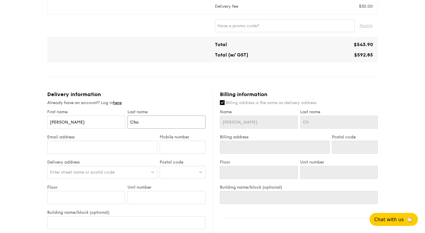
type input "Cho"
type input "Choon"
type input "Choong"
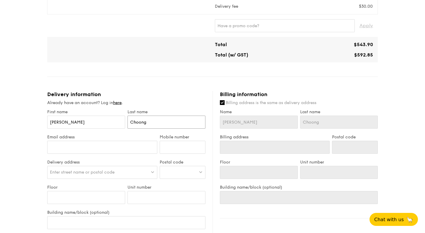
type input "Choong"
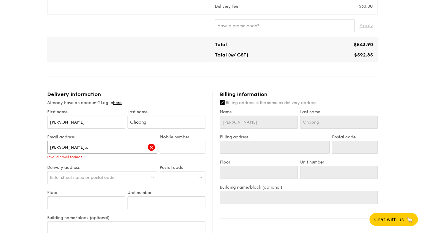
type input "[PERSON_NAME][EMAIL_ADDRESS][PERSON_NAME][DOMAIN_NAME]"
type input "82683987"
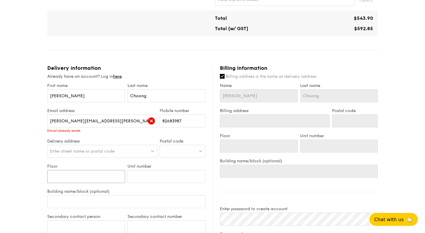
scroll to position [235, 0]
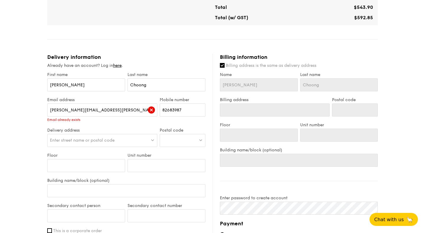
click at [168, 140] on div at bounding box center [183, 140] width 46 height 13
type input "038968"
click at [91, 165] on input "Floor" at bounding box center [86, 165] width 78 height 13
type input "4"
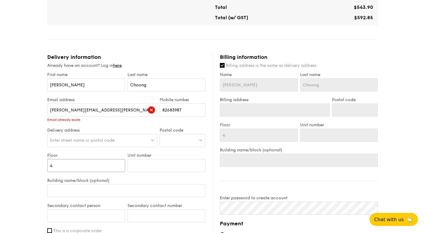
type input "44"
type input "0"
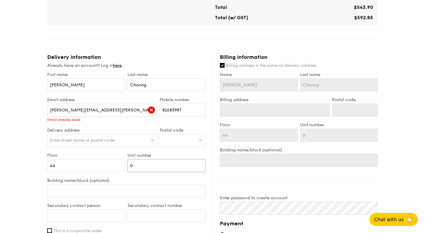
type input "02"
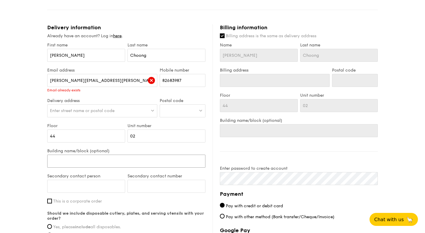
scroll to position [275, 0]
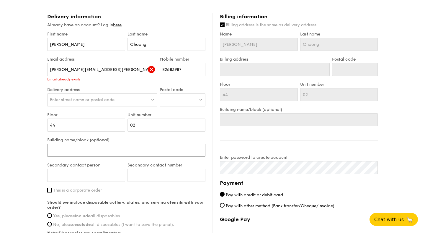
type input "S"
type input "Su"
type input "Sun"
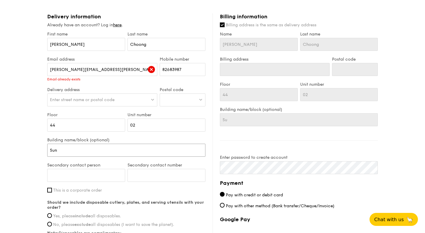
type input "Sun"
type input "Sunte"
type input "Suntec"
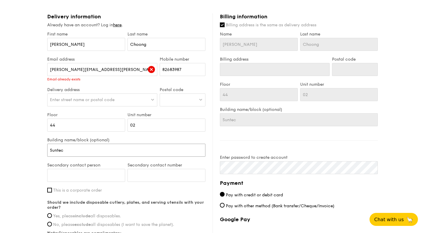
type input "Suntec"
type input "Suntec T"
type input "Suntec To"
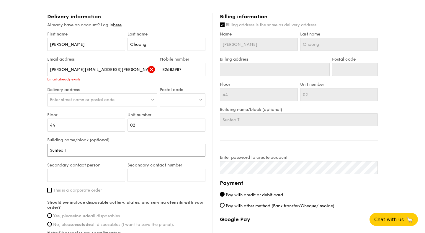
type input "Suntec To"
type input "Suntec Tow"
type input "Suntec Towe"
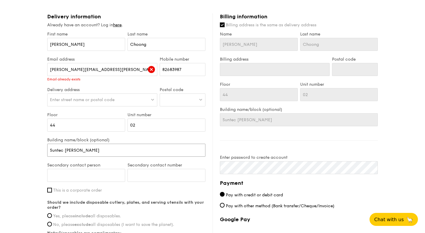
type input "Suntec Tower"
type input "[GEOGRAPHIC_DATA] 4"
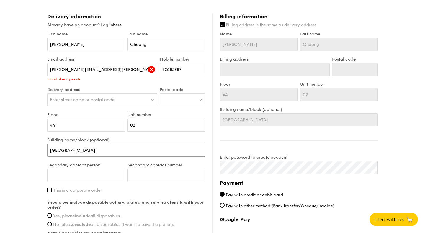
type input "[GEOGRAPHIC_DATA] 4"
type input "[PERSON_NAME]"
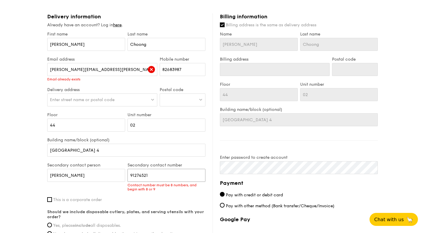
type input "91274521"
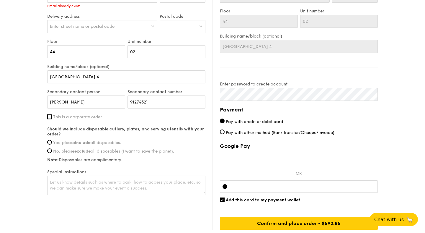
scroll to position [352, 0]
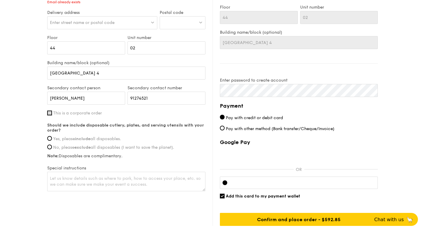
click at [48, 112] on input "This is a corporate order" at bounding box center [49, 112] width 5 height 5
checkbox input "true"
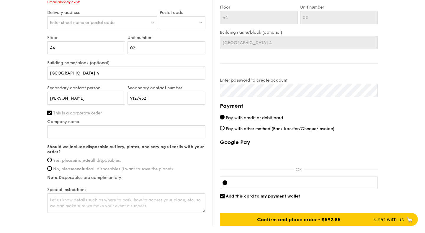
click at [51, 127] on input "Company name" at bounding box center [126, 131] width 158 height 13
type input "ServiceNow Pte Ltd"
click at [50, 161] on input "Yes, please include all disposables." at bounding box center [49, 159] width 5 height 5
radio input "true"
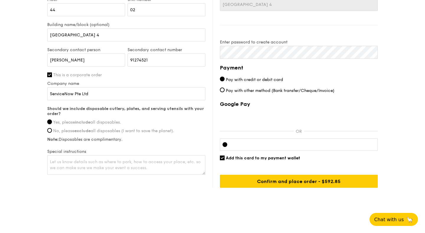
scroll to position [392, 0]
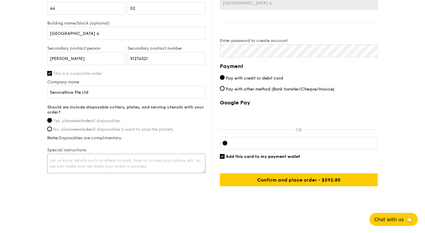
click at [69, 156] on textarea at bounding box center [126, 163] width 158 height 19
paste textarea "It will be for ServiceNow Private Limited. When you come out of the lift to L44…"
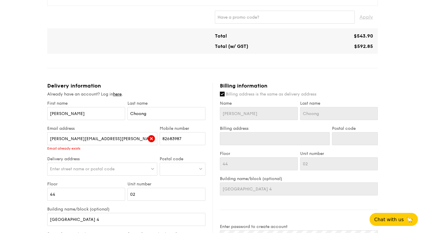
scroll to position [204, 0]
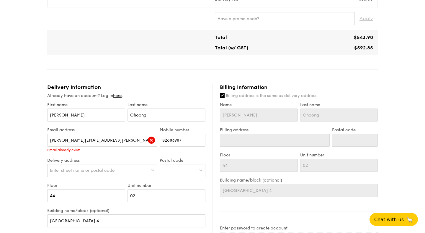
type textarea "It will be for ServiceNow Private Limited. When you come out of the lift to L44…"
click at [223, 95] on input "Billing address is the same as delivery address" at bounding box center [222, 95] width 5 height 5
checkbox input "false"
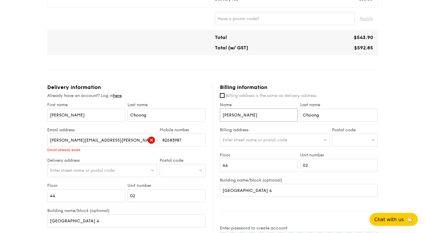
drag, startPoint x: 238, startPoint y: 115, endPoint x: 225, endPoint y: 115, distance: 13.0
click at [225, 115] on input "[PERSON_NAME]" at bounding box center [259, 114] width 78 height 13
type input "K"
type input "[PERSON_NAME]"
type input "Luo"
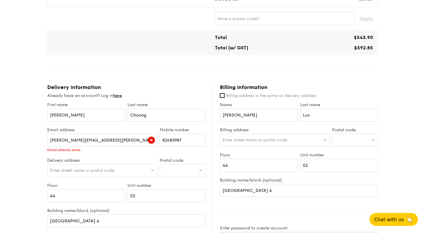
click at [345, 142] on div at bounding box center [355, 140] width 46 height 13
click at [122, 96] on link "here" at bounding box center [117, 95] width 9 height 5
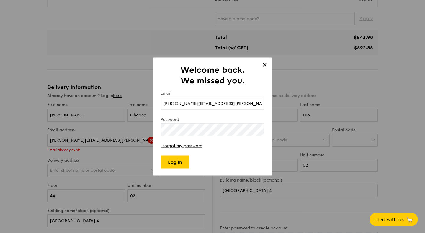
type input "[PERSON_NAME][EMAIL_ADDRESS][PERSON_NAME][DOMAIN_NAME]"
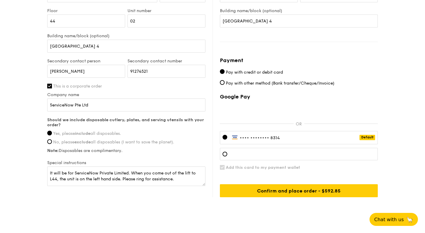
scroll to position [379, 0]
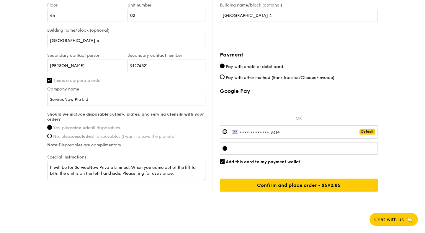
click at [237, 135] on div "•••• •••• •••• 8314 Default" at bounding box center [299, 131] width 158 height 13
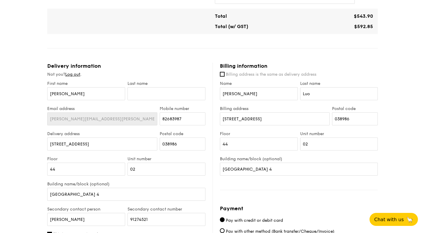
scroll to position [385, 0]
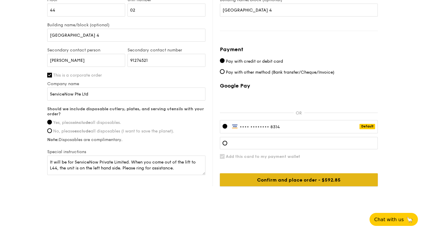
click at [328, 180] on input "Confirm and place order - $592.85" at bounding box center [299, 179] width 158 height 13
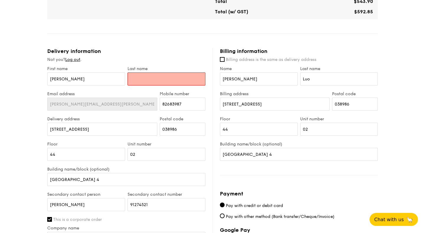
scroll to position [241, 0]
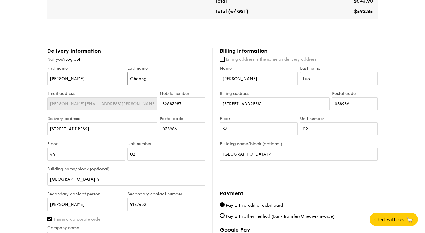
type input "Choong"
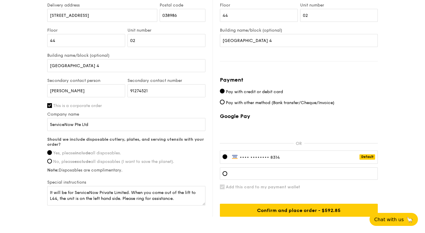
scroll to position [385, 0]
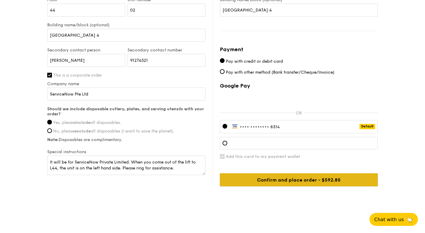
click at [291, 178] on input "Confirm and place order - $592.85" at bounding box center [299, 179] width 158 height 13
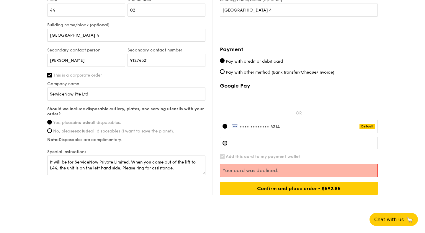
click at [227, 146] on div at bounding box center [299, 143] width 158 height 12
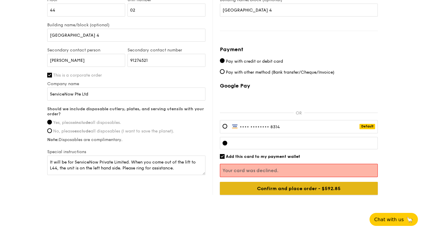
click at [325, 186] on input "Confirm and place order - $592.85" at bounding box center [299, 188] width 158 height 13
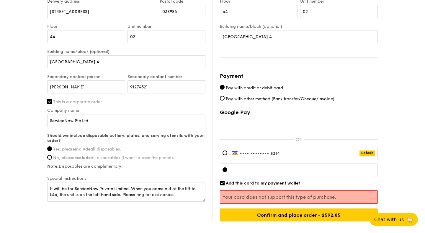
scroll to position [361, 0]
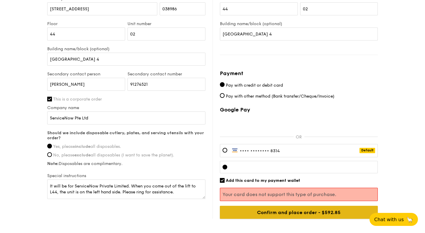
click at [311, 209] on input "Confirm and place order - $592.85" at bounding box center [299, 212] width 158 height 13
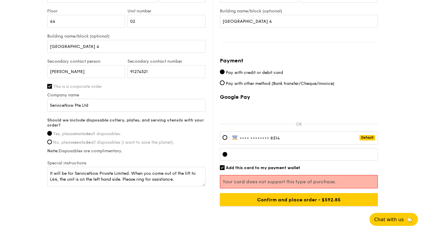
scroll to position [393, 0]
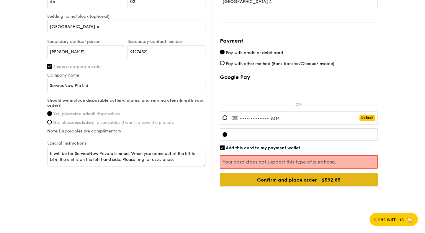
click at [296, 180] on input "Confirm and place order - $592.85" at bounding box center [299, 179] width 158 height 13
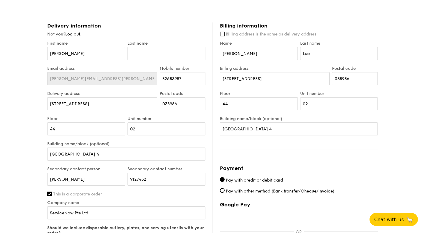
scroll to position [266, 0]
click at [187, 52] on input "text" at bounding box center [167, 53] width 78 height 13
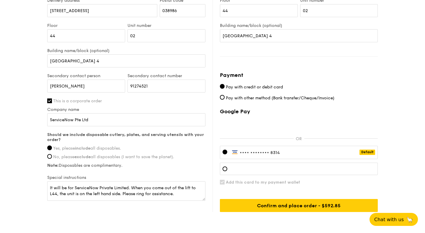
scroll to position [385, 0]
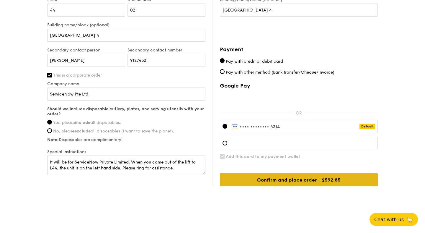
type input "Choong"
click at [279, 180] on input "Confirm and place order - $592.85" at bounding box center [299, 179] width 158 height 13
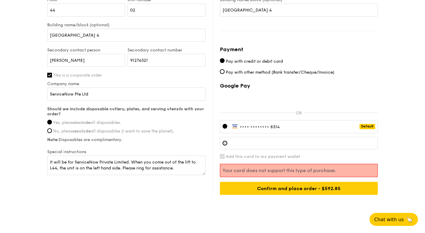
click at [228, 142] on div at bounding box center [299, 143] width 158 height 12
click at [220, 158] on input "Add this card to my payment wallet" at bounding box center [222, 156] width 5 height 5
checkbox input "false"
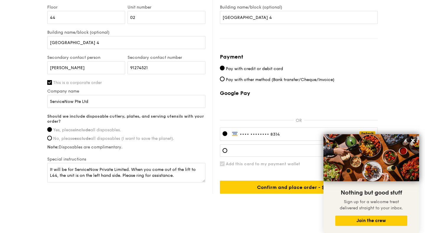
scroll to position [376, 0]
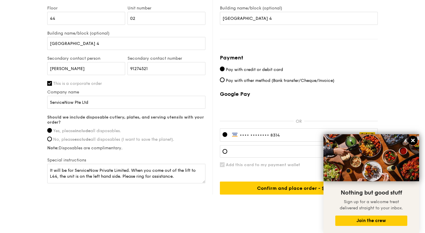
click at [412, 141] on icon at bounding box center [413, 141] width 4 height 4
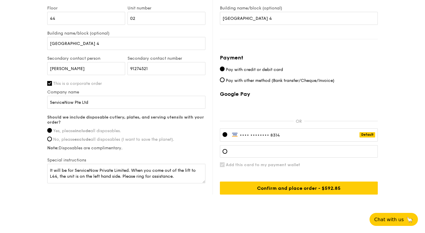
click at [291, 138] on div "•••• •••• •••• 8314 Default" at bounding box center [299, 134] width 158 height 13
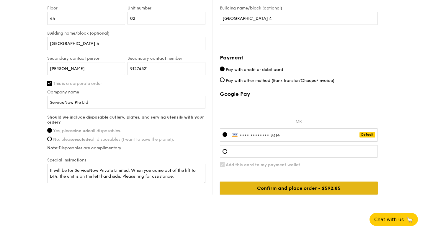
click at [299, 187] on input "Confirm and place order - $592.85" at bounding box center [299, 187] width 158 height 13
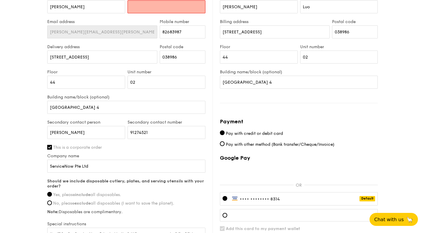
scroll to position [308, 0]
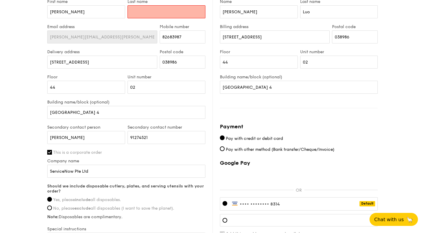
click at [158, 10] on input "text" at bounding box center [167, 11] width 78 height 13
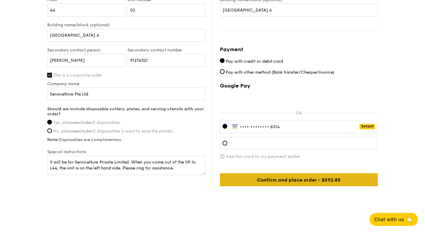
type input "Choong"
click at [317, 183] on input "Confirm and place order - $592.85" at bounding box center [299, 179] width 158 height 13
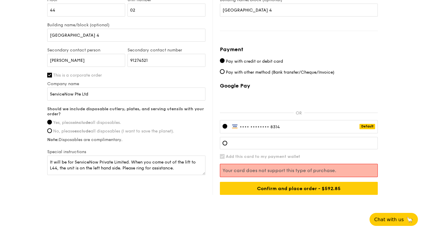
click at [253, 127] on span "•••• ••••" at bounding box center [250, 126] width 20 height 5
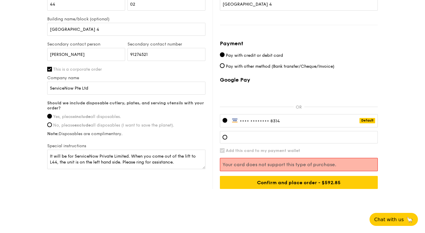
scroll to position [393, 0]
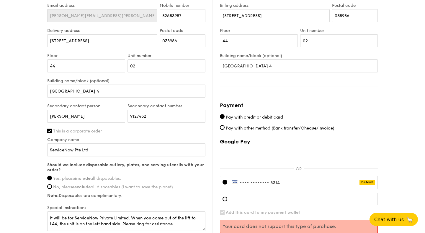
scroll to position [351, 0]
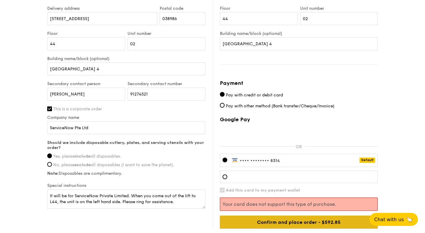
click at [293, 223] on input "Confirm and place order - $592.85" at bounding box center [299, 221] width 158 height 13
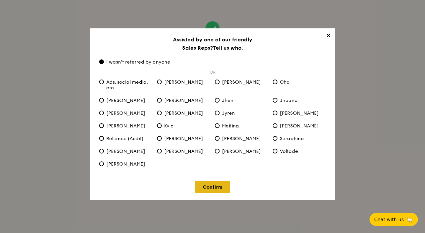
click at [208, 181] on link "Confirm" at bounding box center [212, 187] width 35 height 12
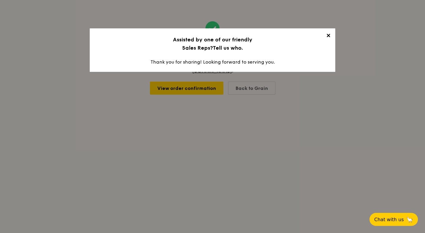
click at [333, 36] on div "✕ Assisted by one of our friendly Sales Reps? Tell us who. Thank you for sharin…" at bounding box center [213, 49] width 246 height 43
click at [329, 36] on span "✕" at bounding box center [328, 36] width 8 height 8
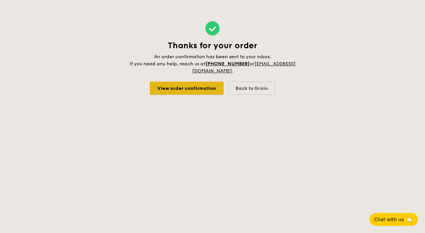
click at [207, 89] on link "View order confirmation" at bounding box center [187, 88] width 74 height 13
